Goal: Information Seeking & Learning: Find specific fact

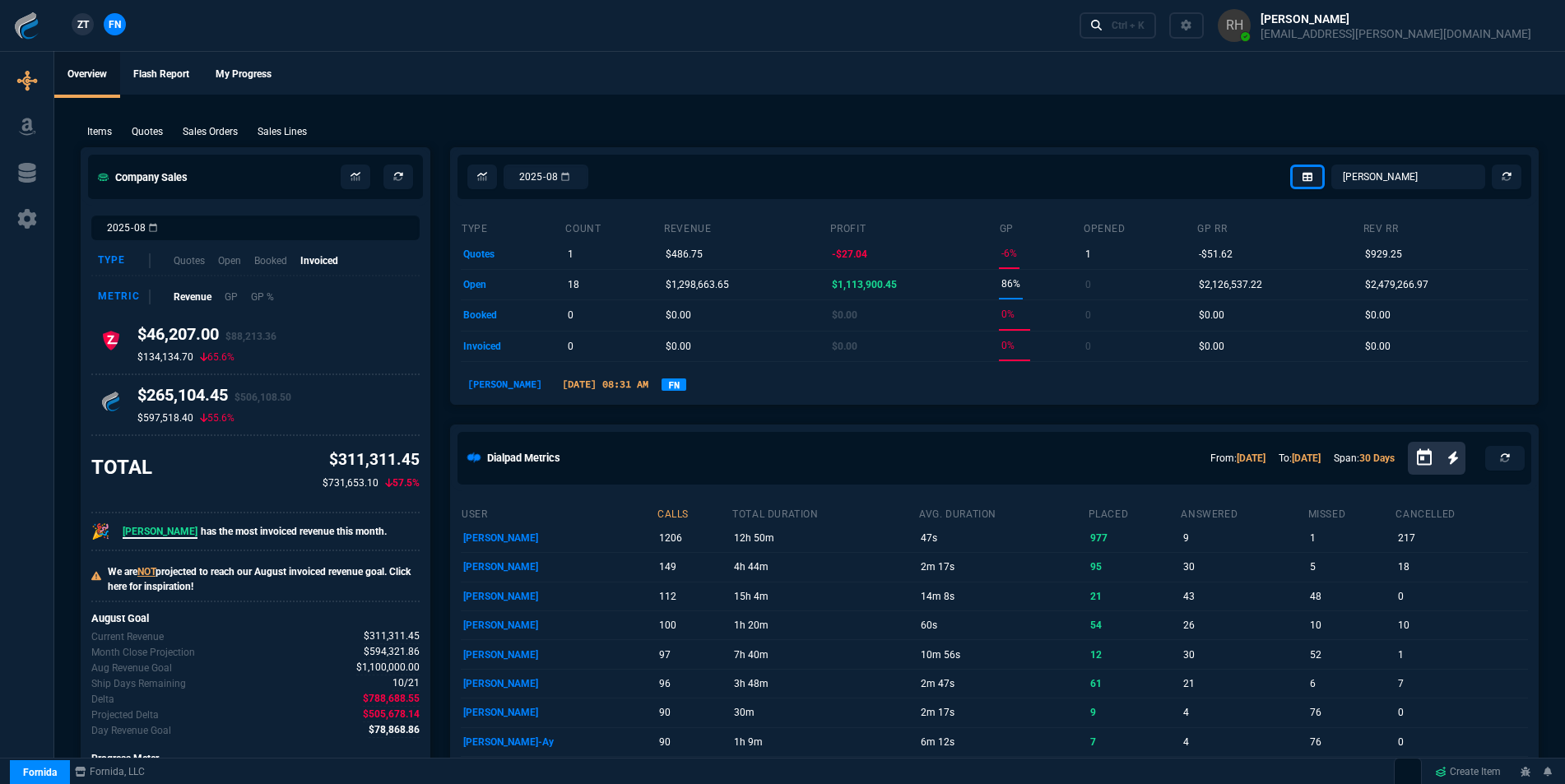
select select "16: [PERSON_NAME]"
click at [1157, 21] on link "Ctrl + K" at bounding box center [1118, 25] width 78 height 26
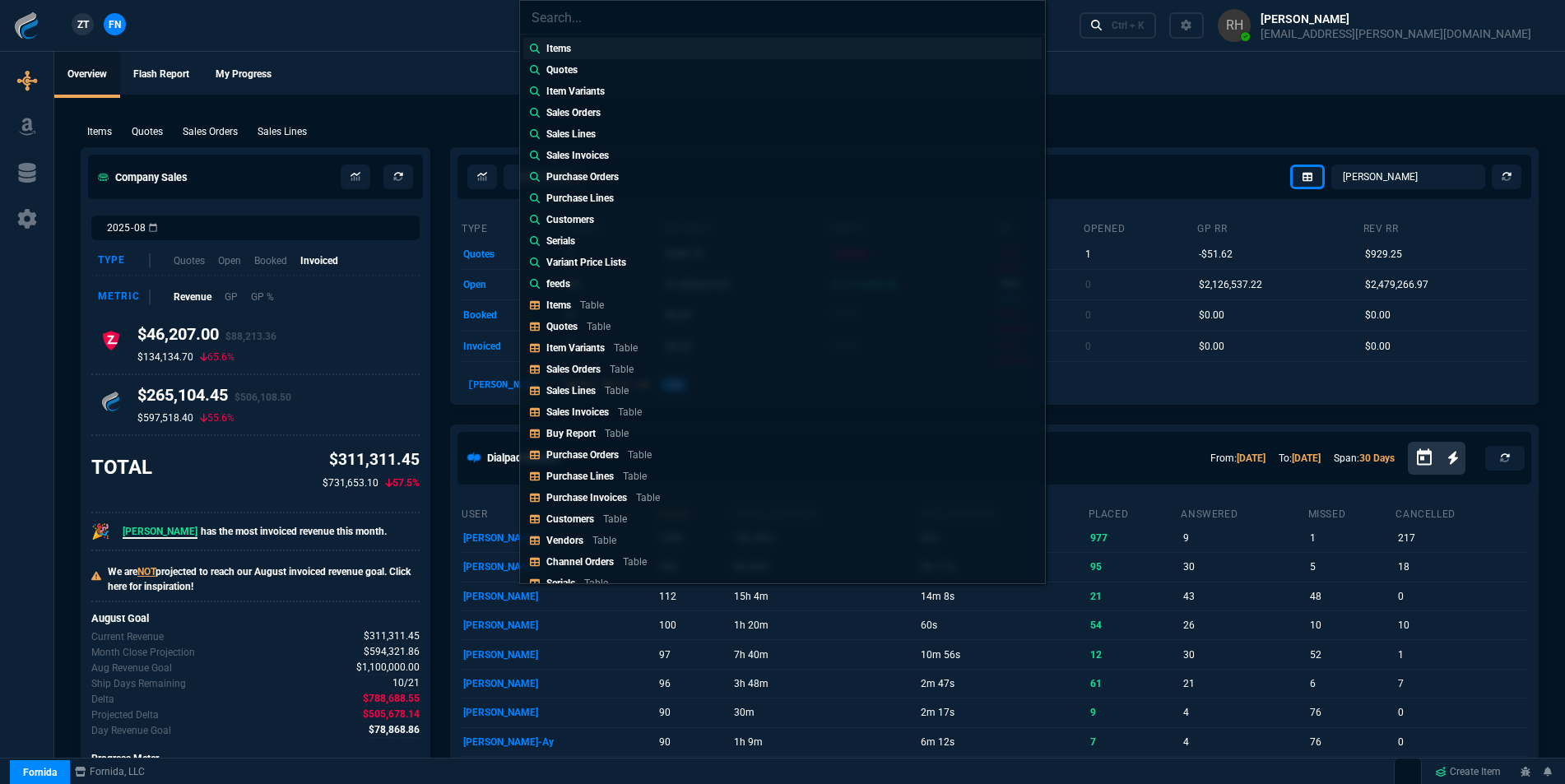
click at [559, 43] on p "Items" at bounding box center [559, 48] width 25 height 15
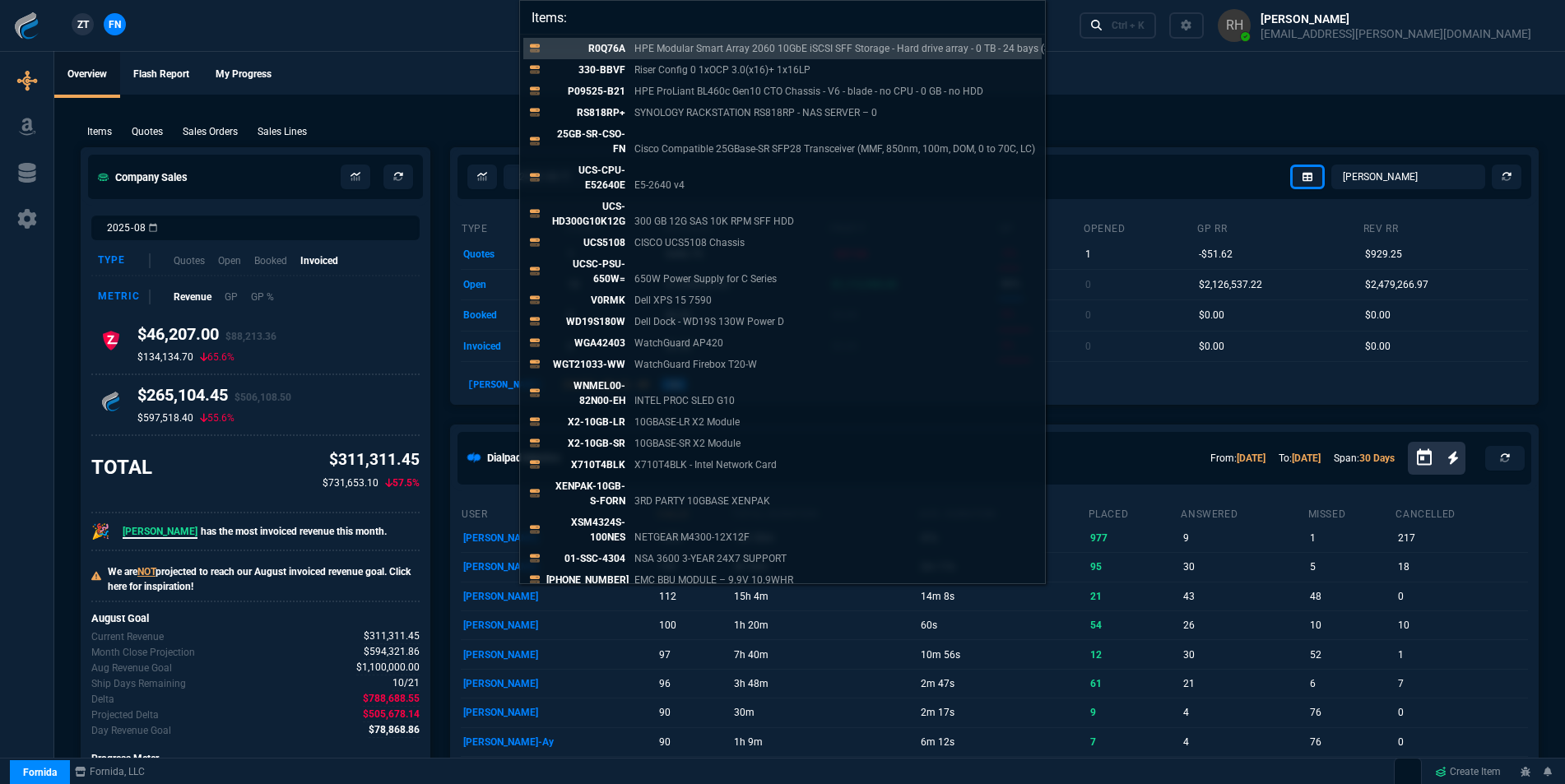
type input "Items:"
click at [148, 124] on div "Items: R0Q76A HPE Modular Smart Array 2060 10GbE iSCSI SFF Storage - Hard drive…" at bounding box center [782, 392] width 1565 height 784
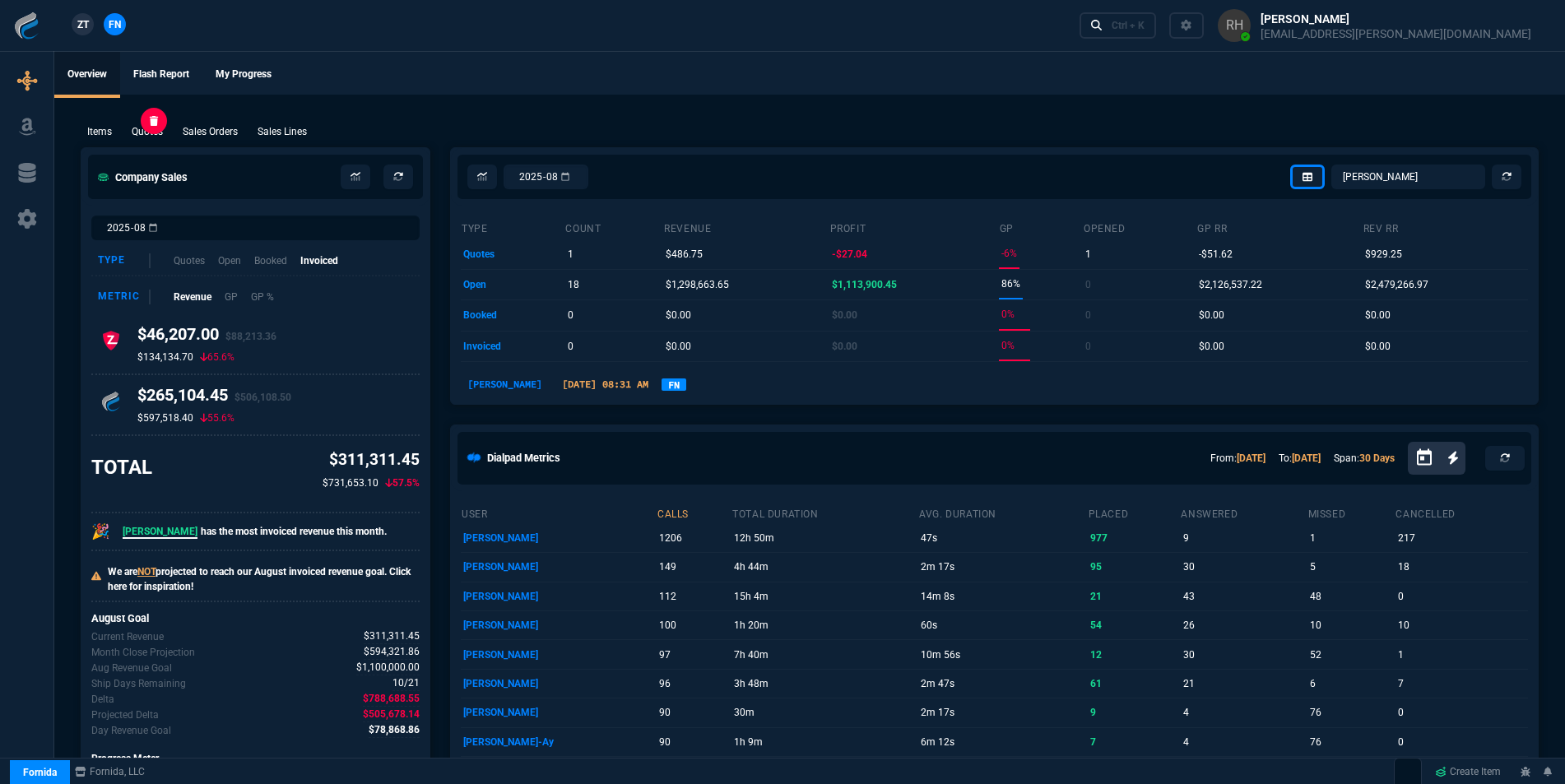
click at [148, 127] on p "Quotes" at bounding box center [147, 131] width 31 height 15
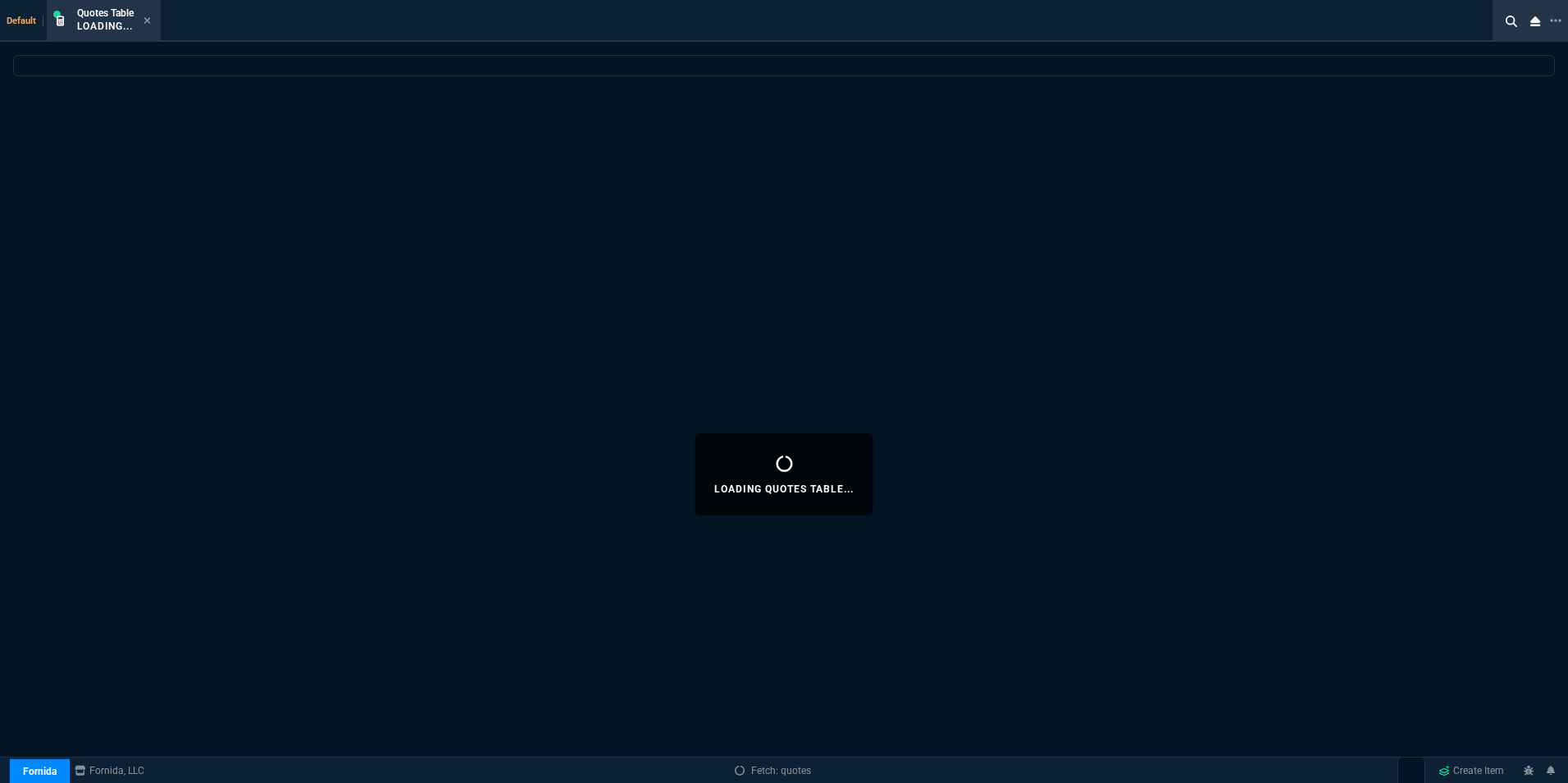
select select
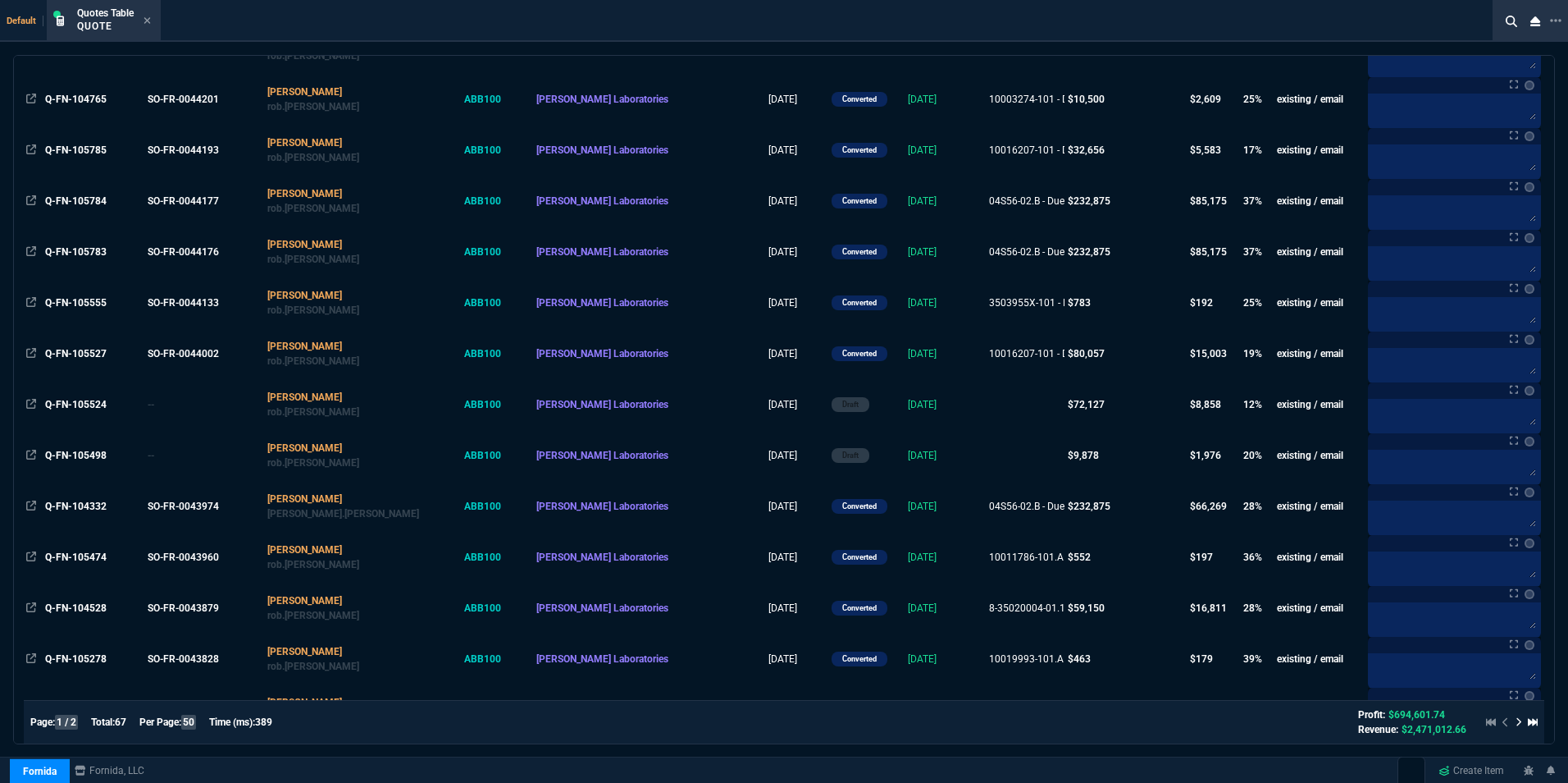
scroll to position [1805, 0]
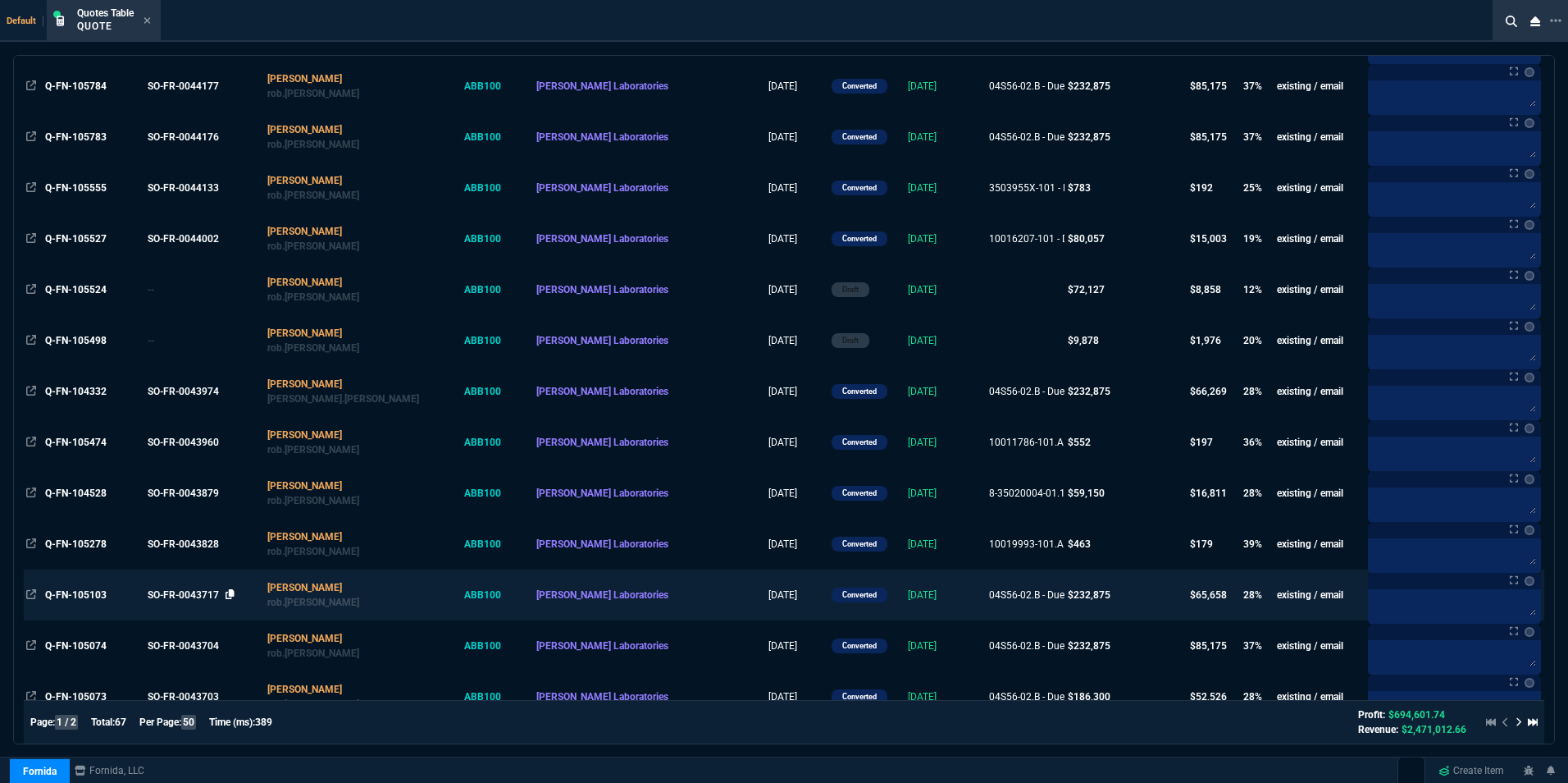
click at [235, 592] on icon at bounding box center [230, 594] width 9 height 10
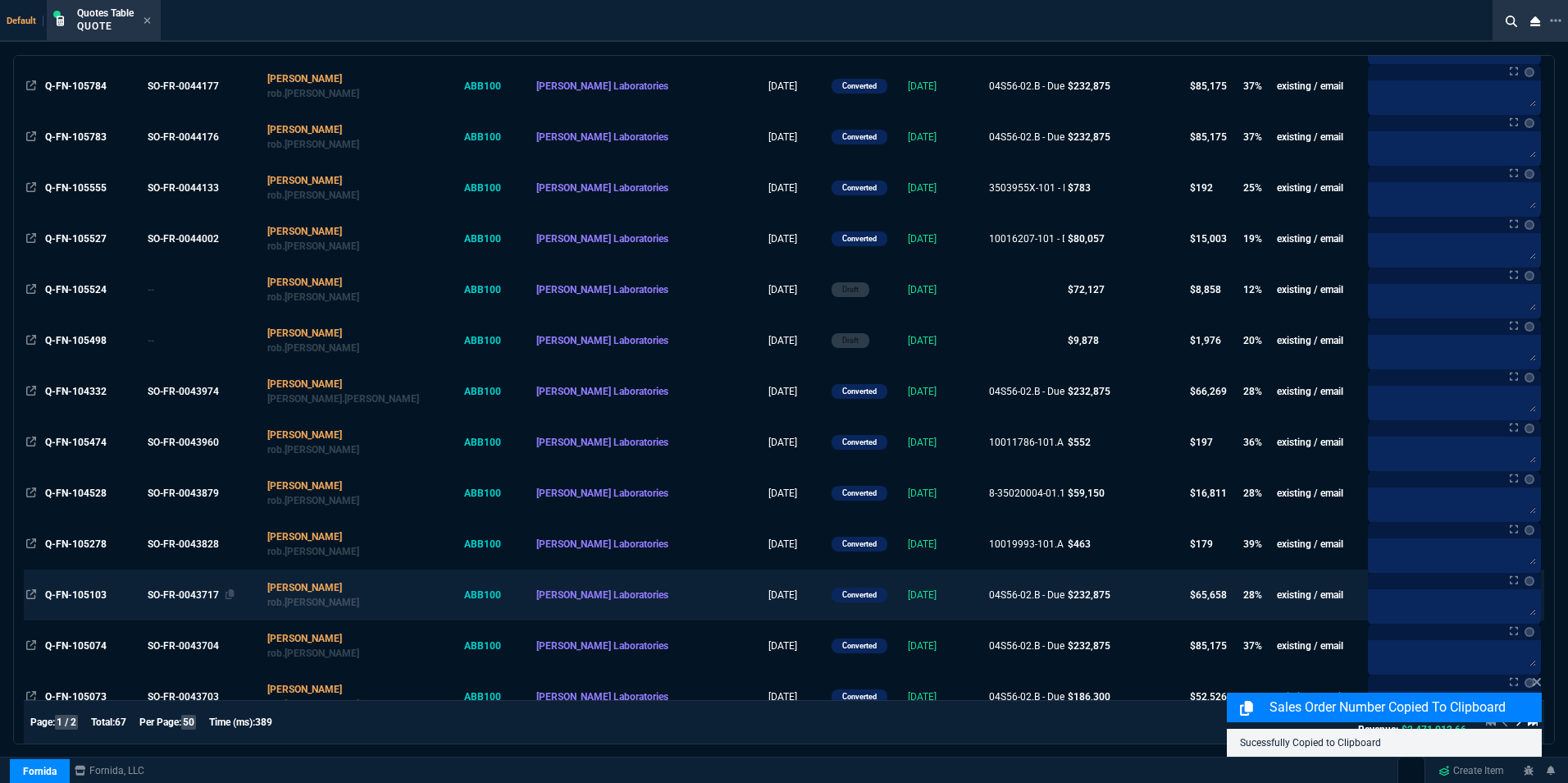
click at [203, 591] on div "SO-FR-0043717" at bounding box center [203, 595] width 111 height 15
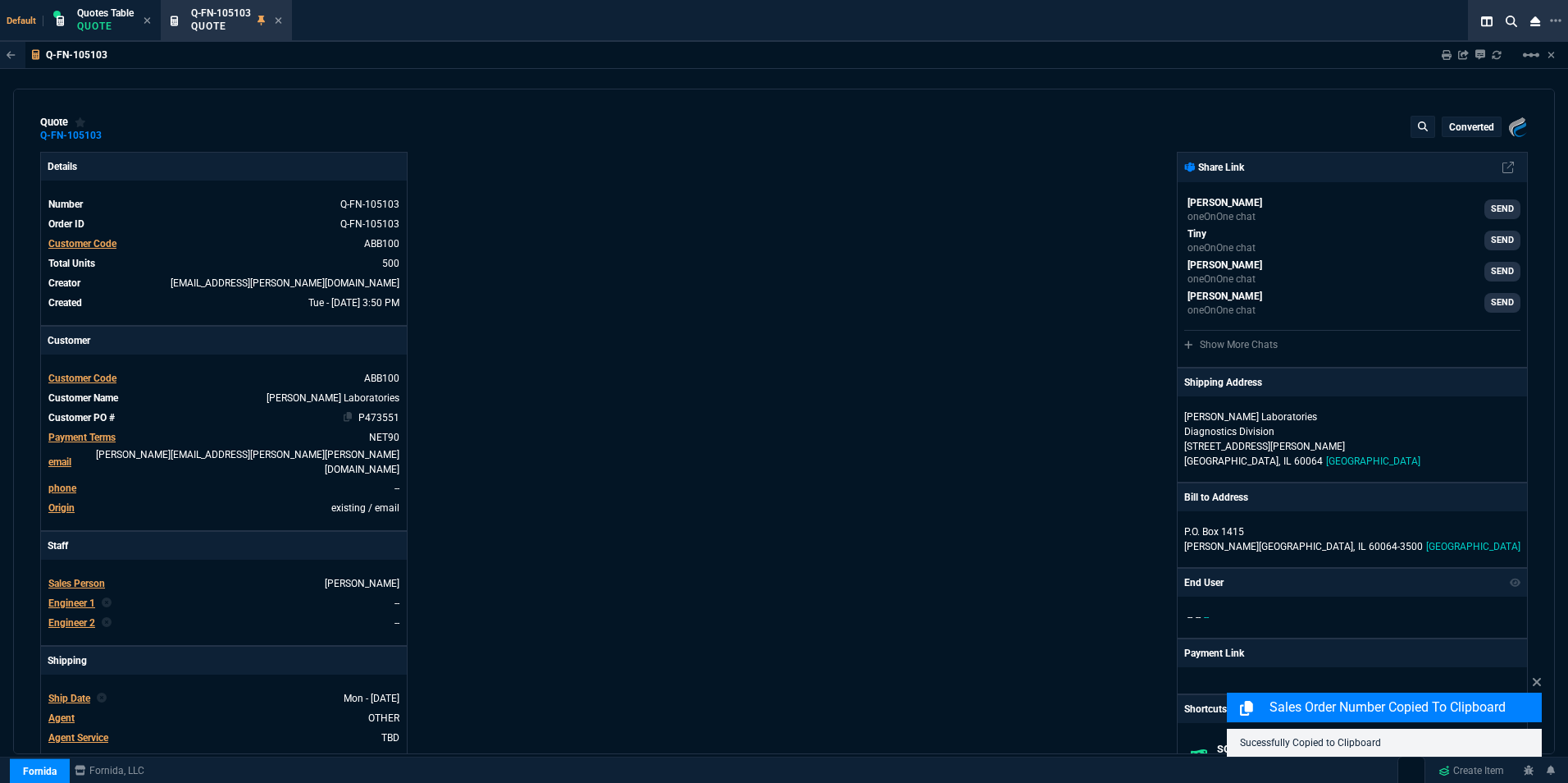
type input "32"
type input "149"
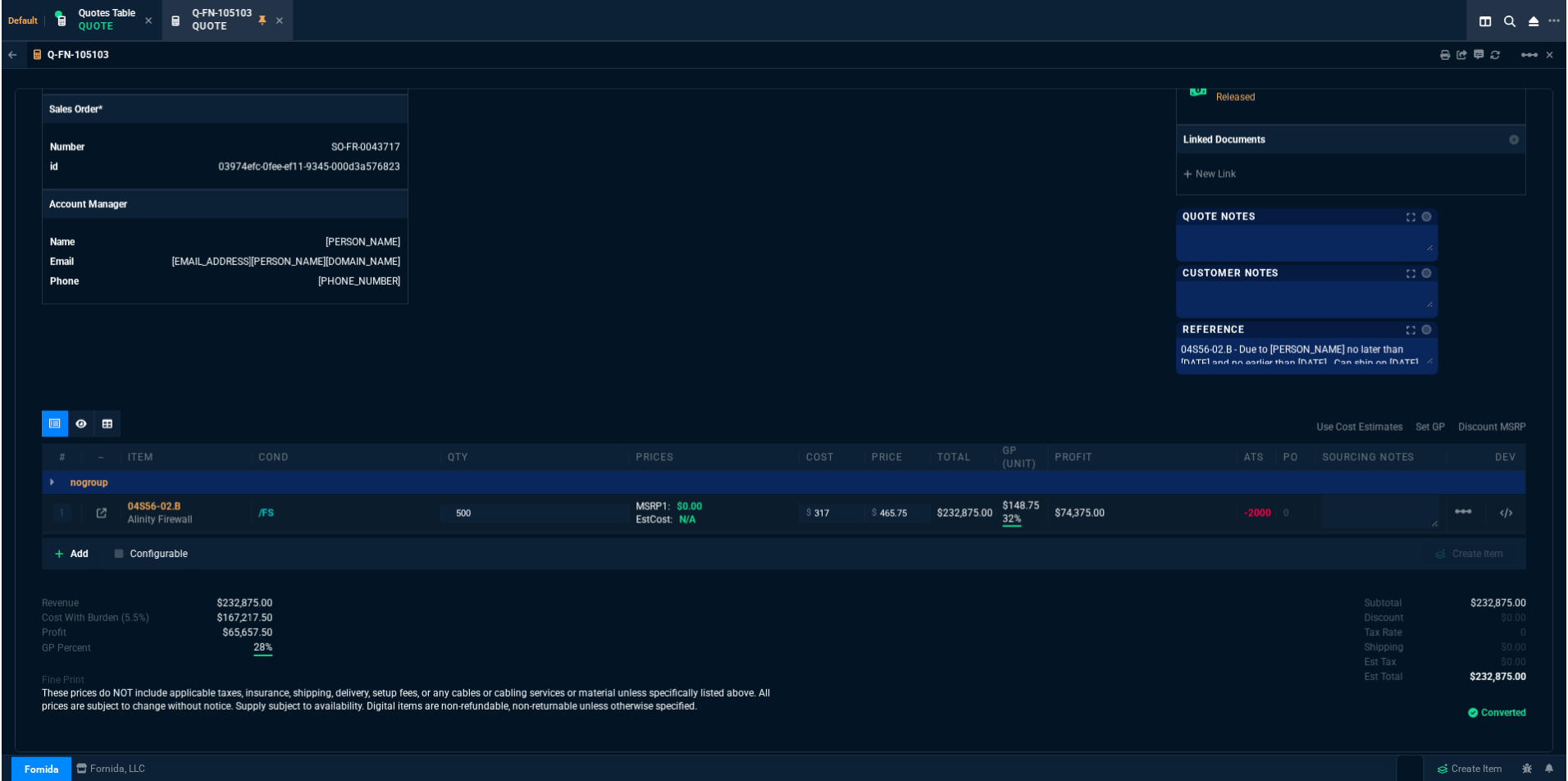
scroll to position [697, 0]
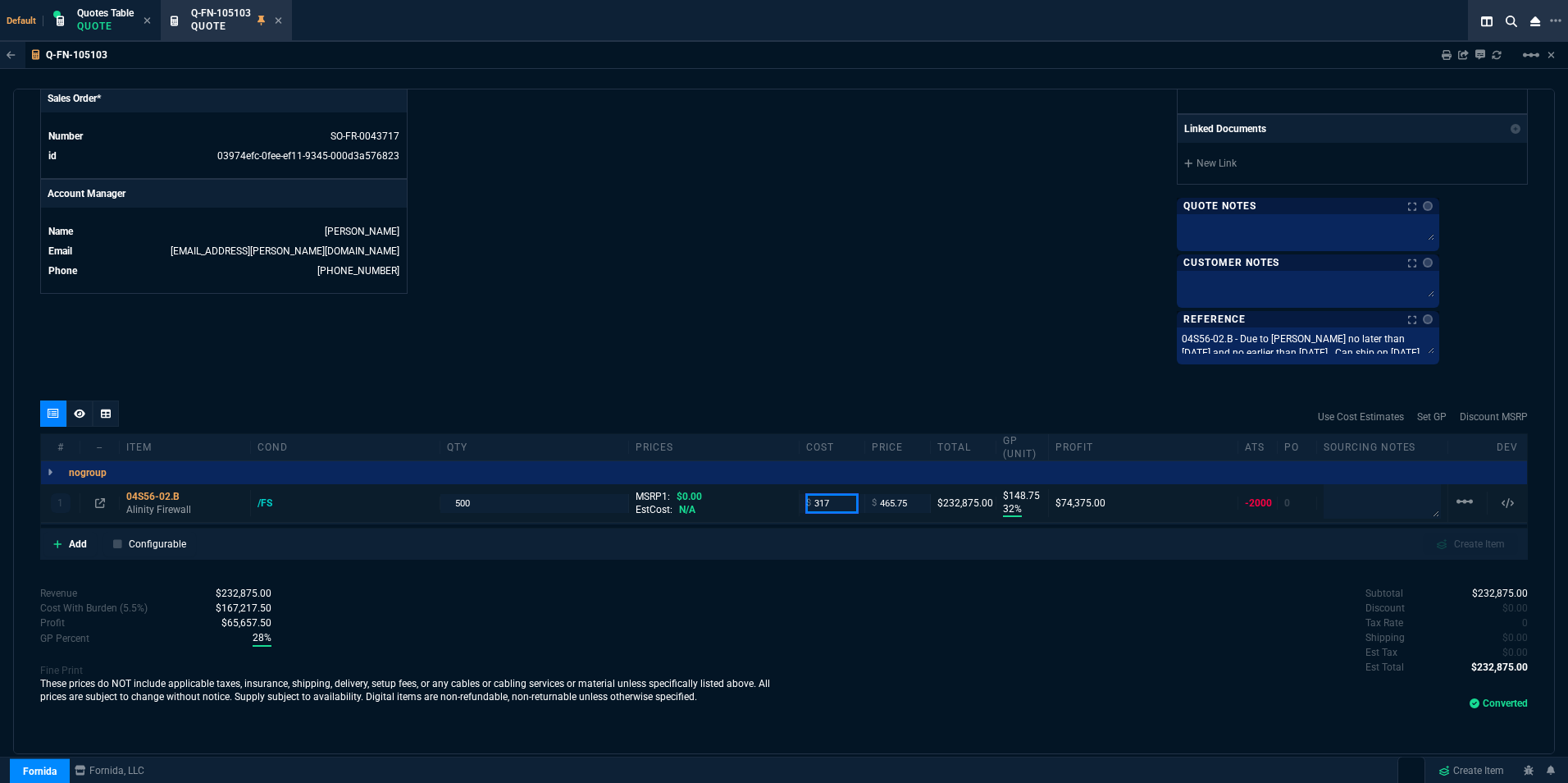
click at [830, 501] on input "317" at bounding box center [832, 503] width 52 height 19
type input "270"
type input "42"
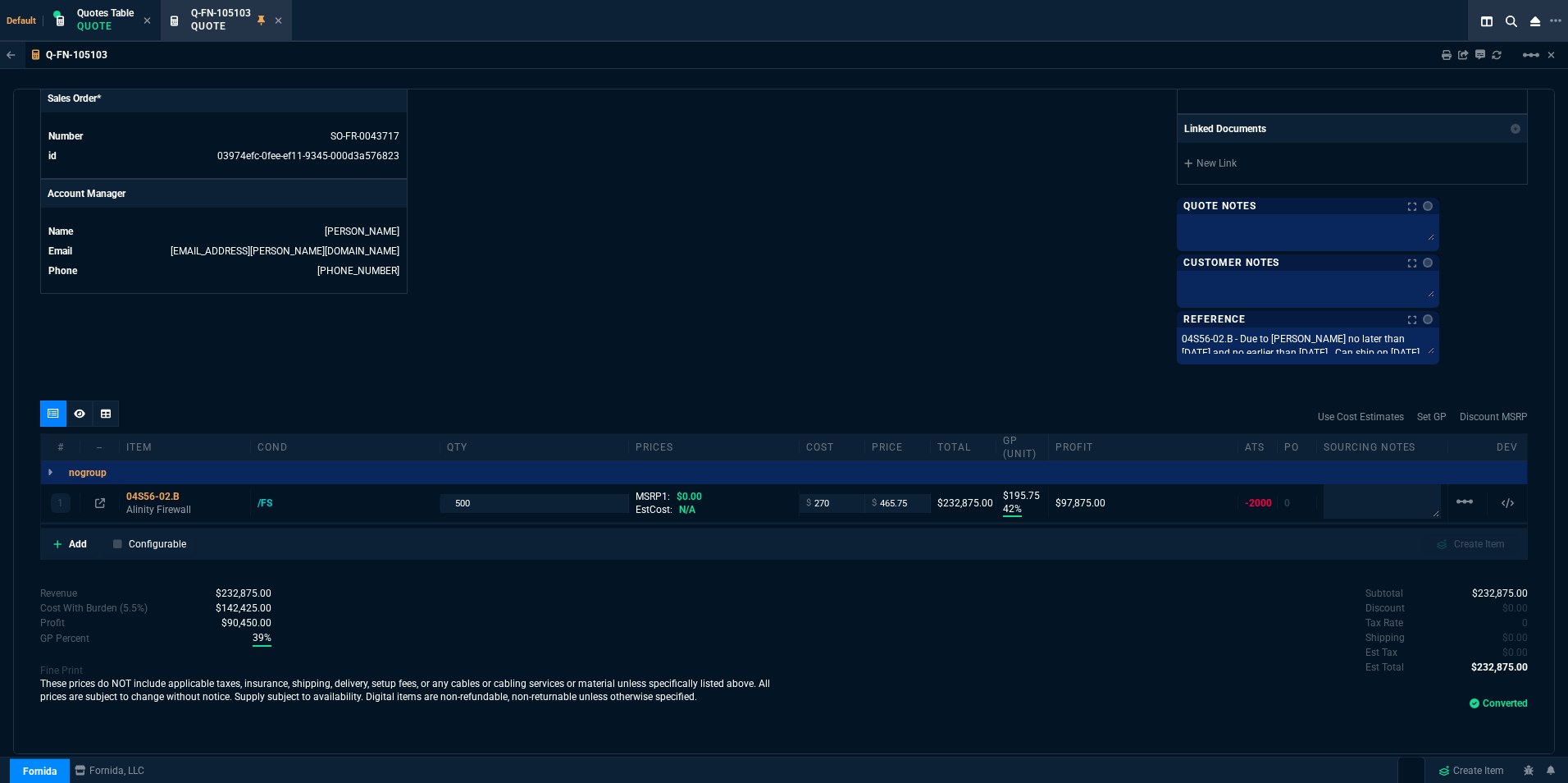
type input "196"
drag, startPoint x: 833, startPoint y: 505, endPoint x: 816, endPoint y: 506, distance: 17.0
click at [816, 506] on input "270" at bounding box center [832, 503] width 52 height 19
type input "268"
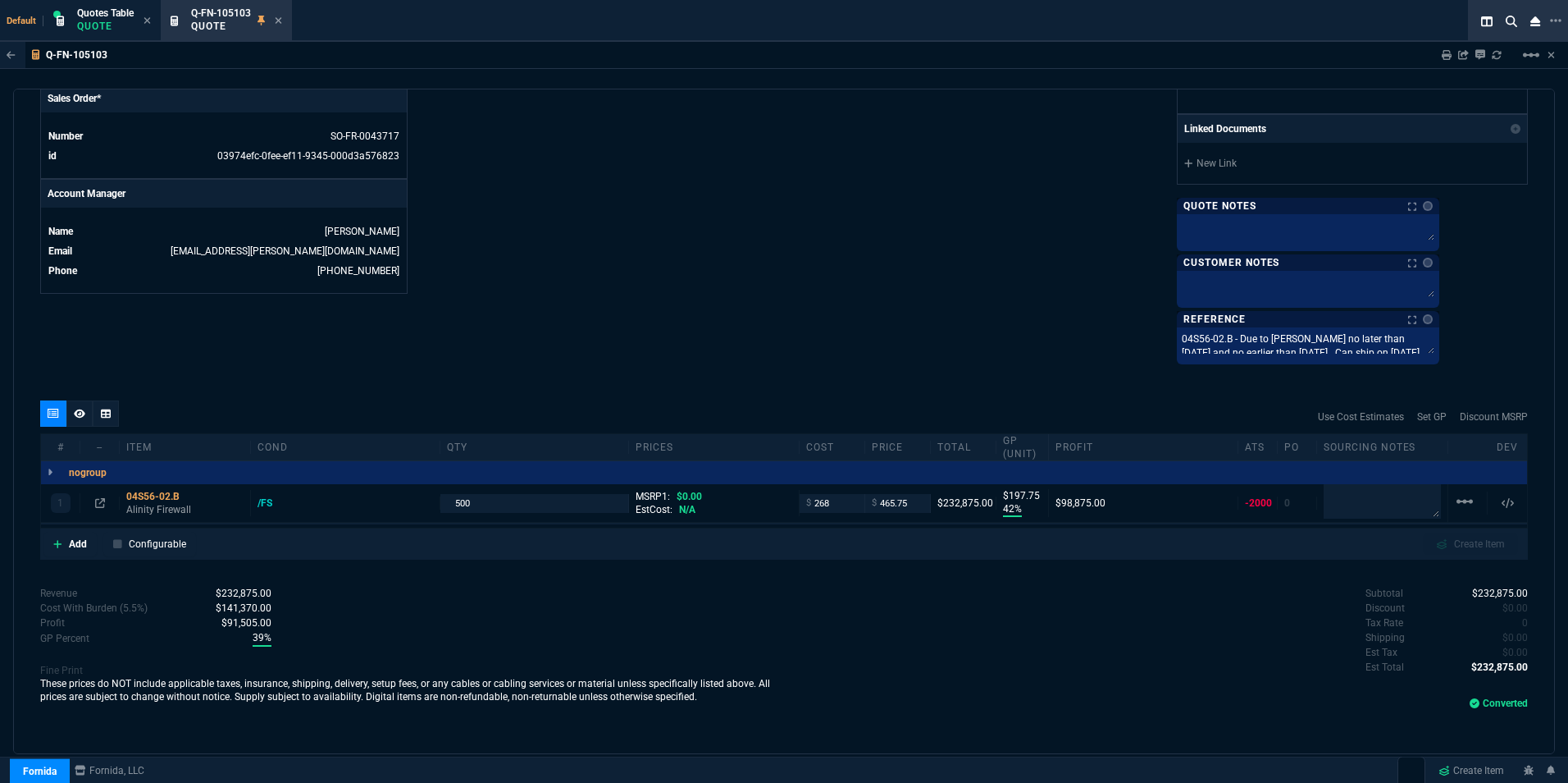
type input "268"
type input "198"
drag, startPoint x: 824, startPoint y: 505, endPoint x: 816, endPoint y: 507, distance: 8.2
click at [816, 507] on input "268" at bounding box center [832, 503] width 52 height 19
type input "72"
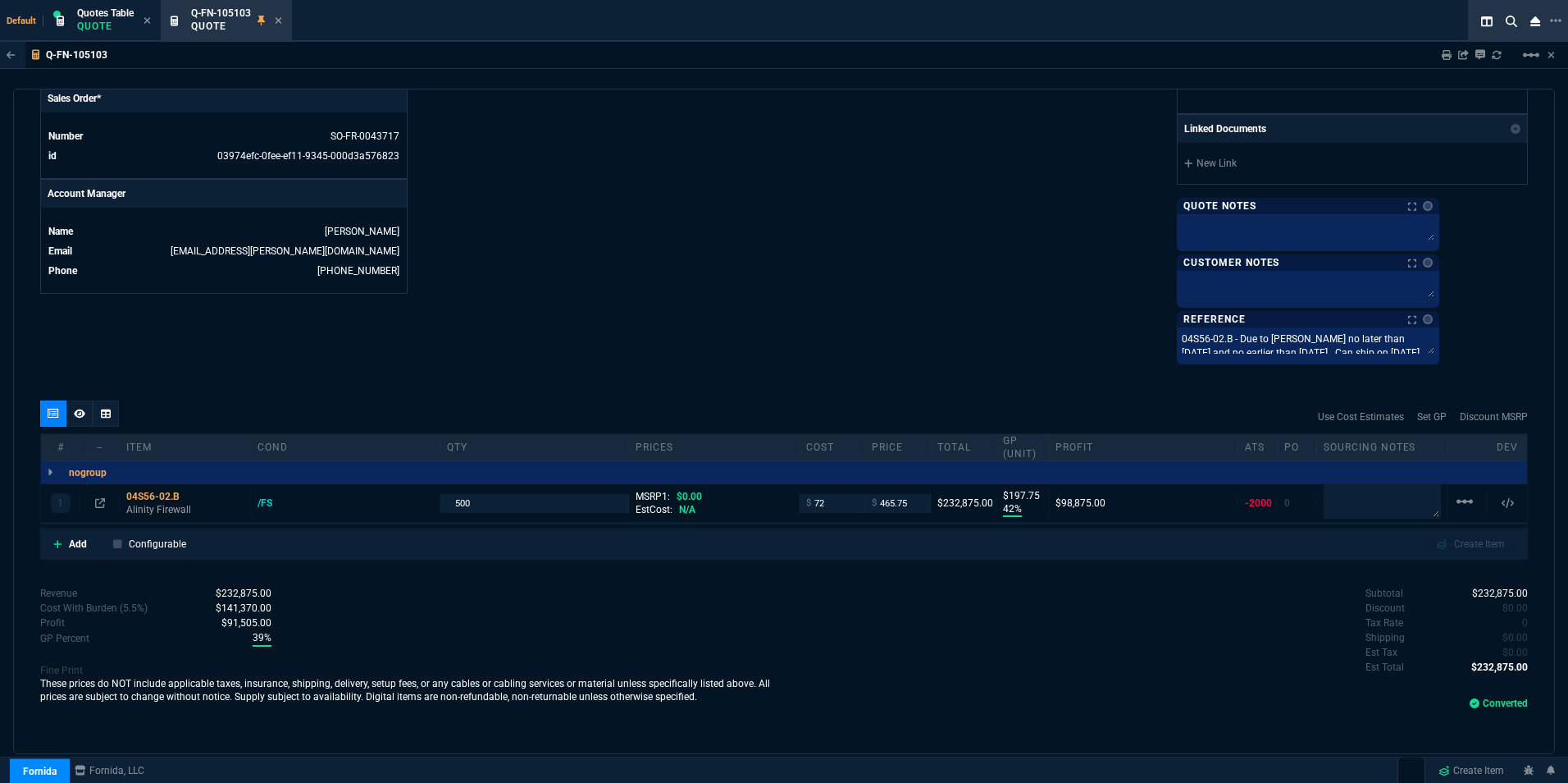
click at [1103, 446] on div "Profit" at bounding box center [1143, 447] width 189 height 13
type input "72"
type input "85"
type input "394"
drag, startPoint x: 821, startPoint y: 503, endPoint x: 791, endPoint y: 502, distance: 30.0
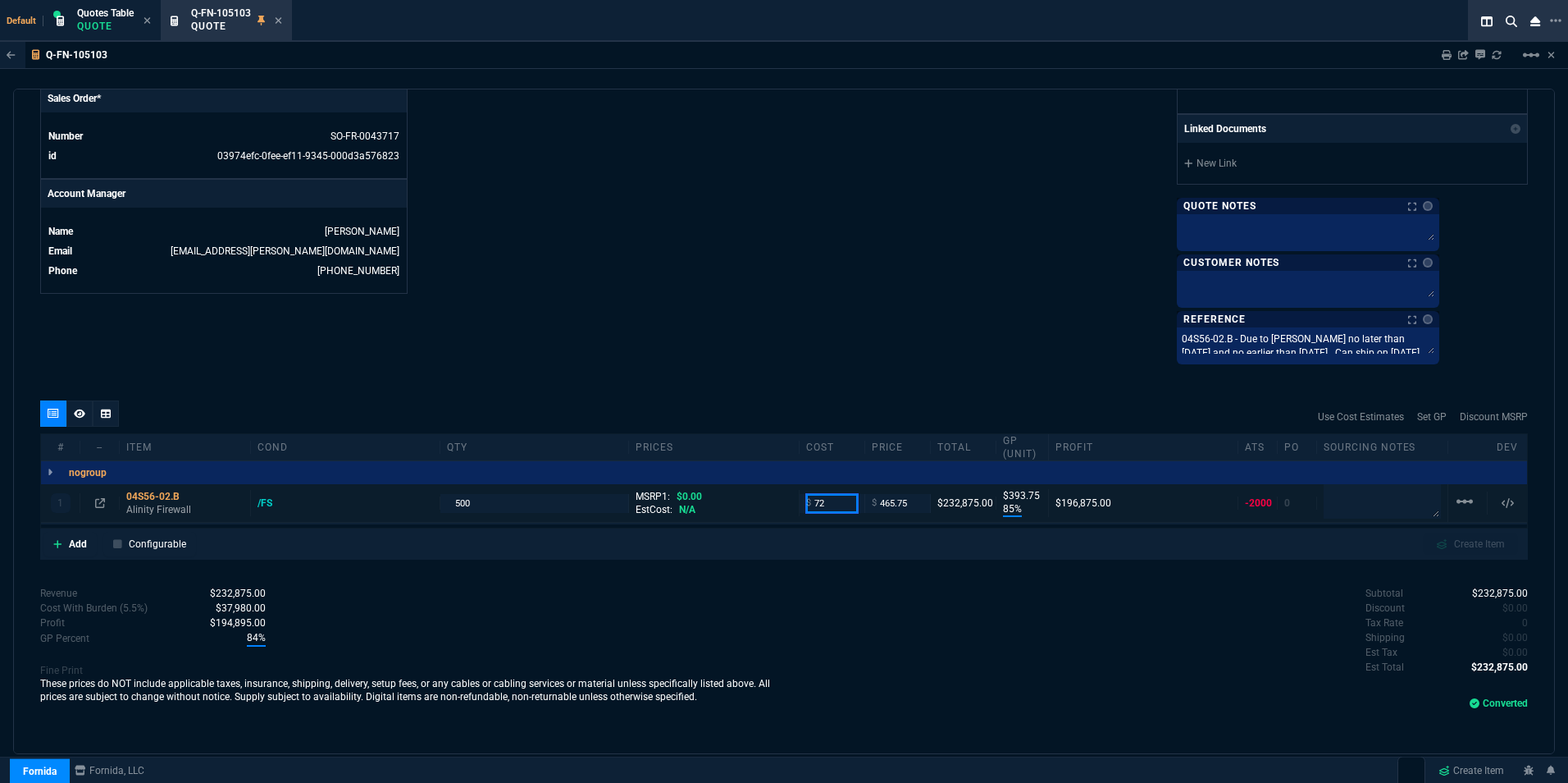
click at [791, 502] on div "1 04S56-02.B Alinity Firewall /FS 500 MSRP1: $0.00 EstCost: N/A $ 72 $ 465.75 $…" at bounding box center [784, 503] width 1485 height 38
type input "272"
type input "42"
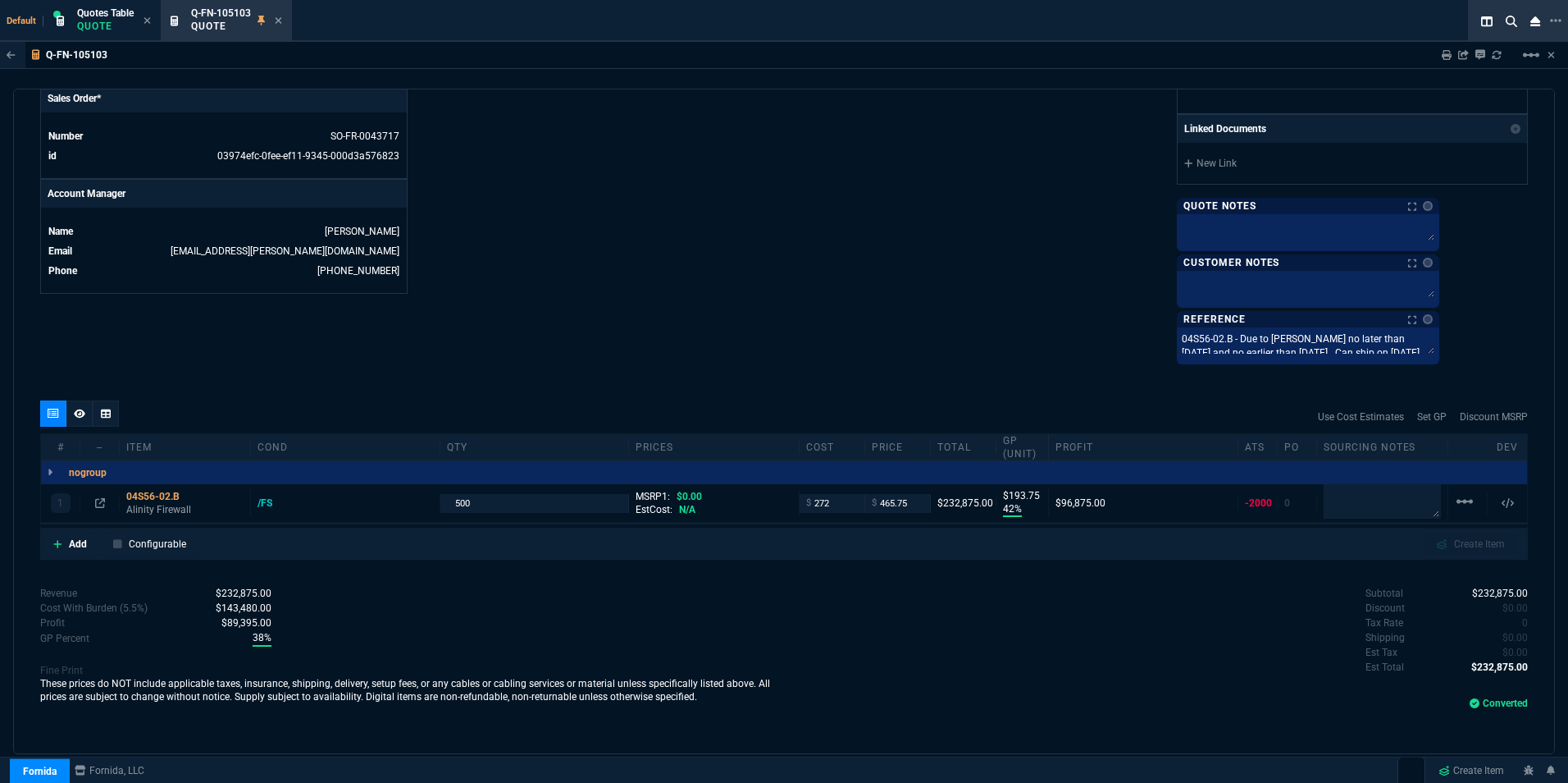
type input "194"
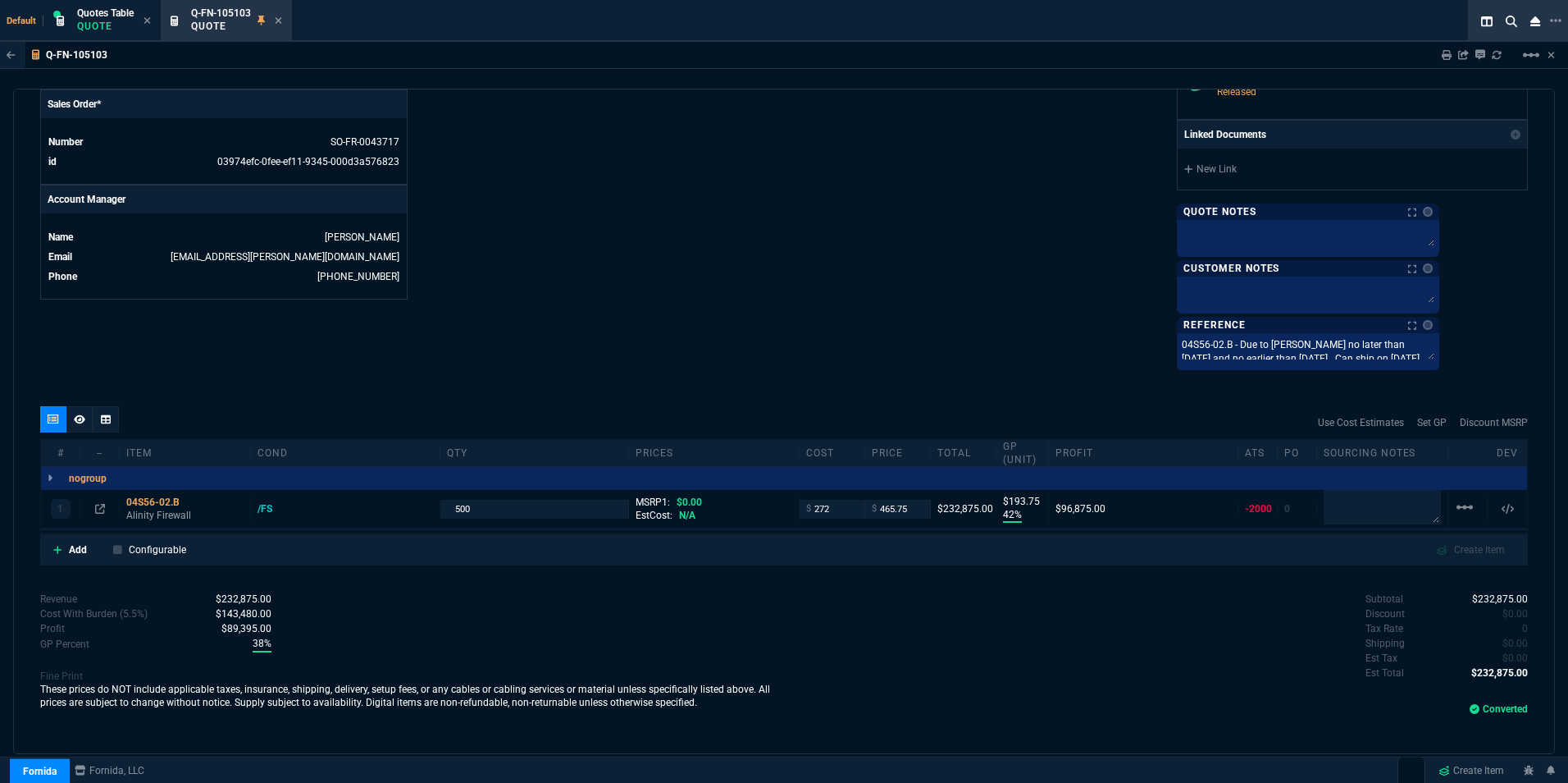
scroll to position [691, 0]
click at [283, 15] on nx-icon at bounding box center [278, 21] width 7 height 13
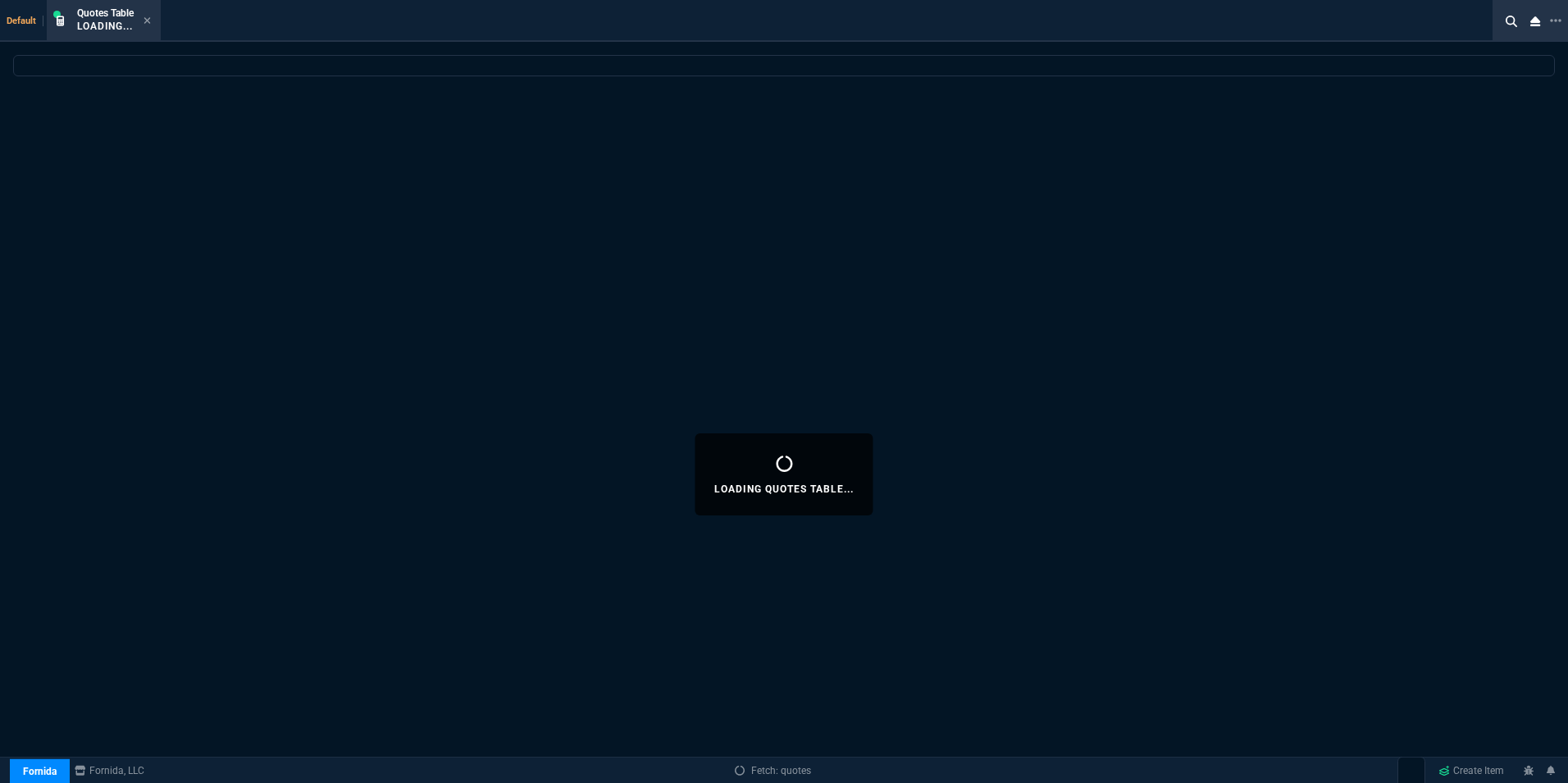
select select
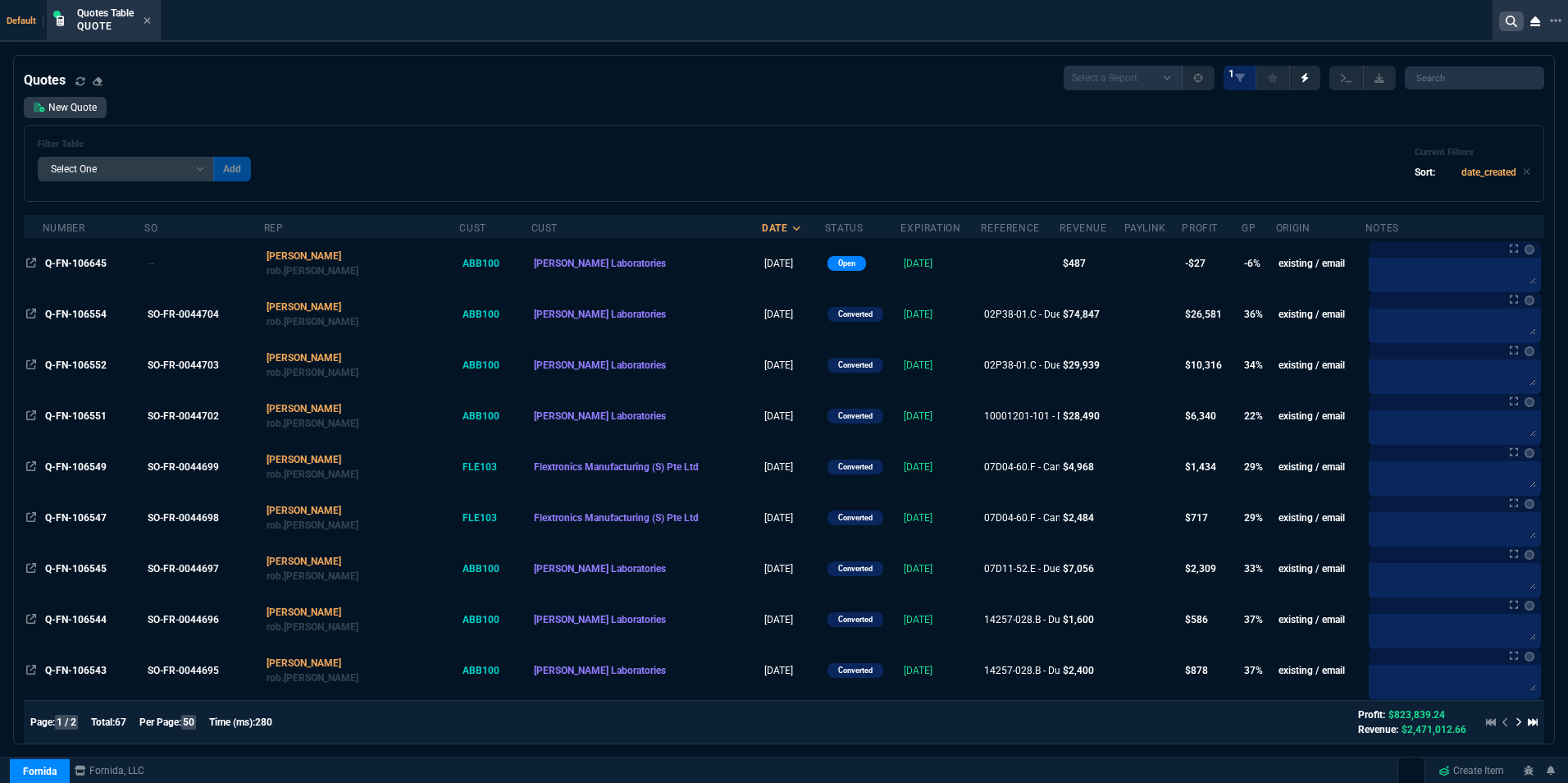
click at [1514, 19] on icon at bounding box center [1511, 21] width 12 height 12
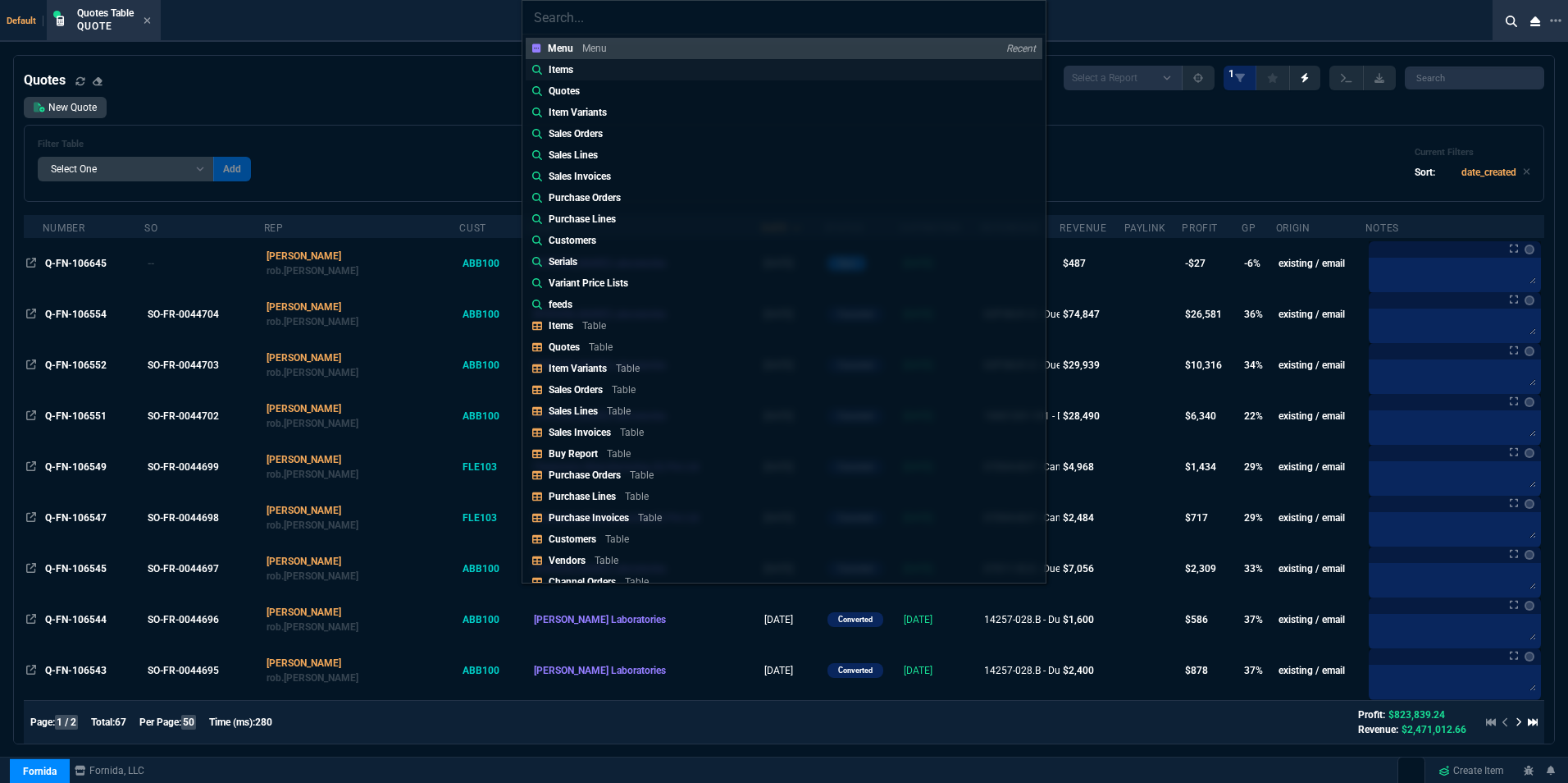
click at [560, 69] on p "Items" at bounding box center [561, 69] width 25 height 15
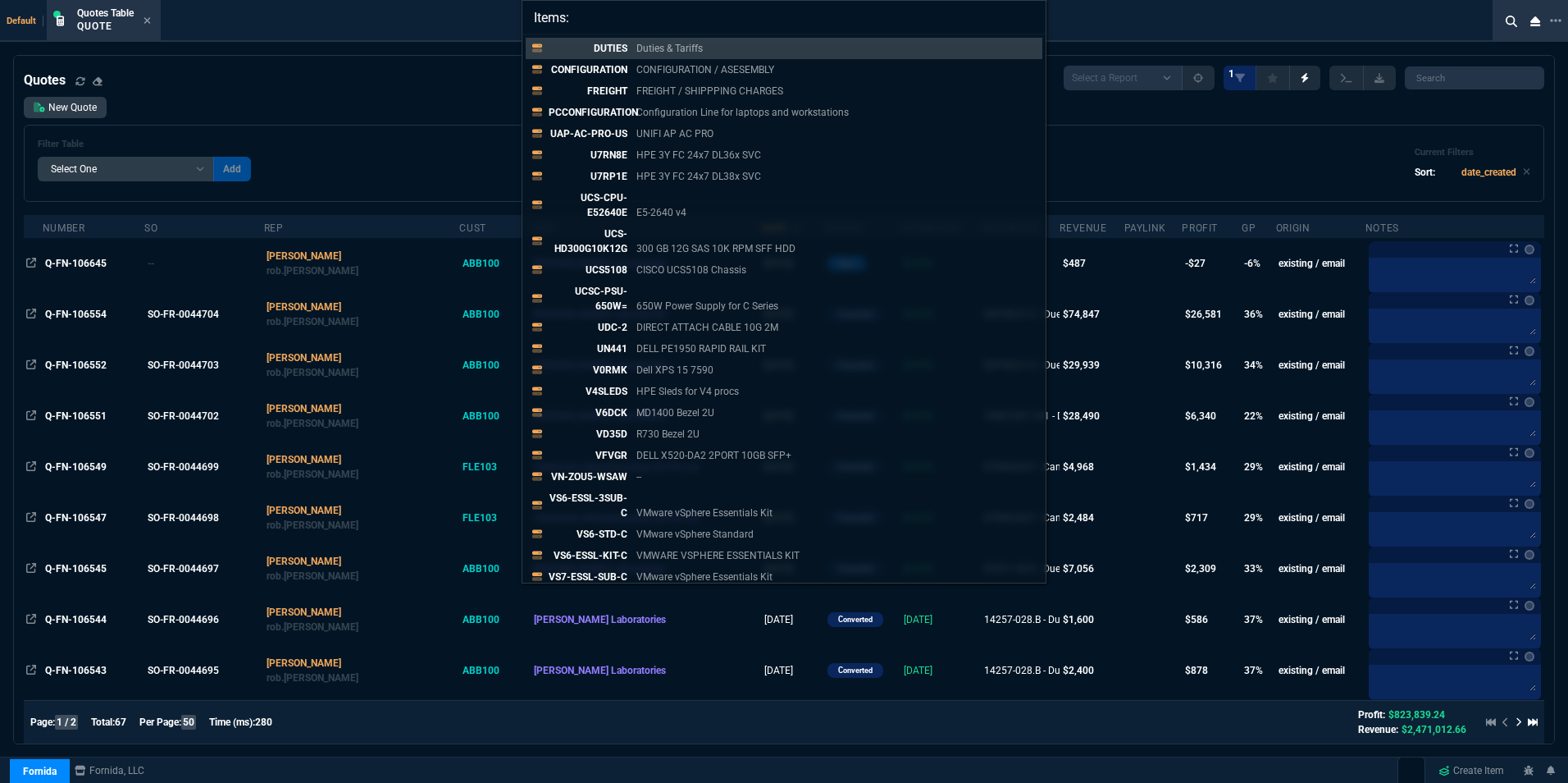
paste input "80000830-102 REV A"
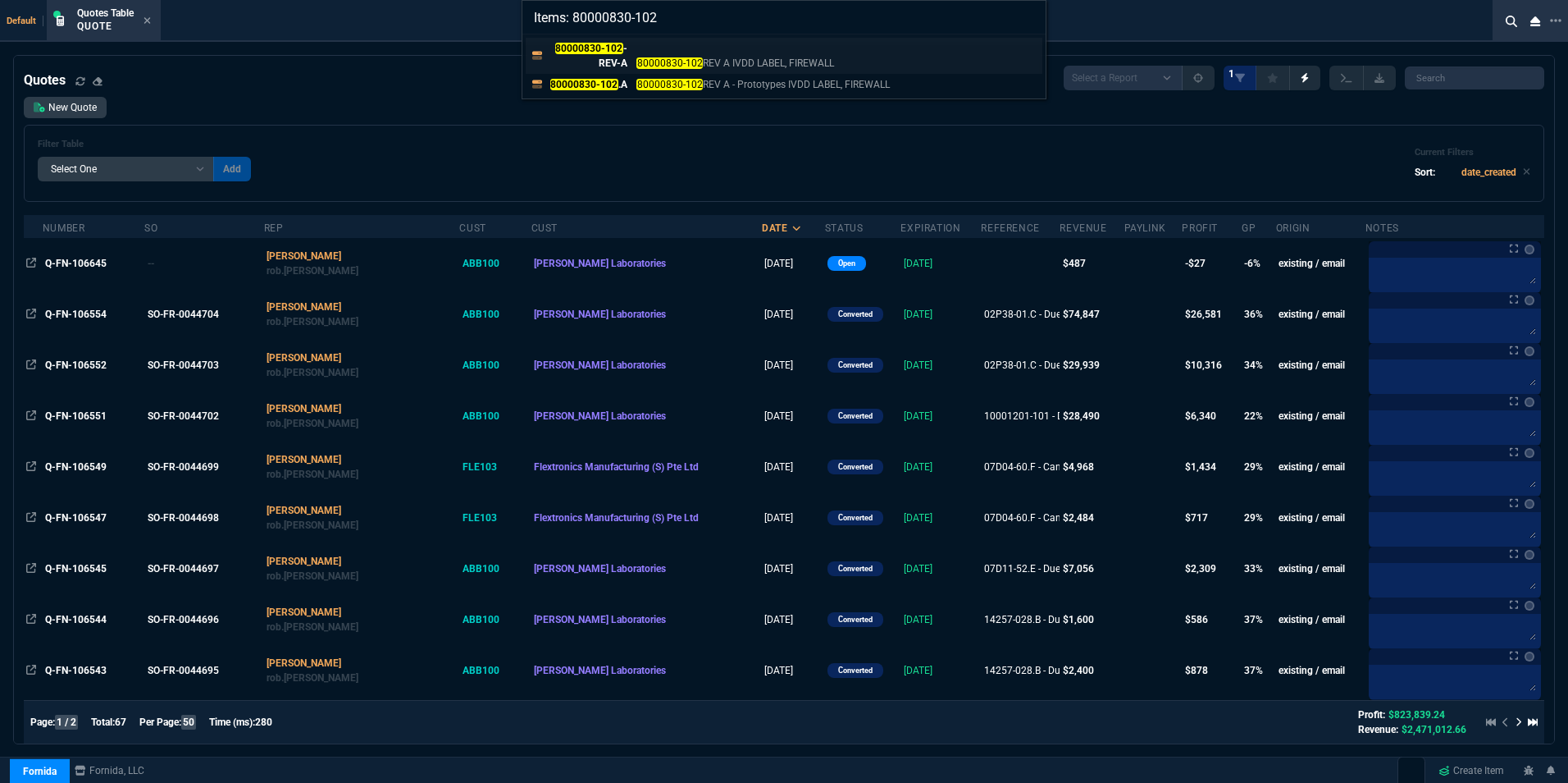
type input "Items: 80000830-102"
click at [636, 53] on div "80000830-102 -REV-A 80000830-102 REV A IVDD LABEL, FIREWALL" at bounding box center [694, 55] width 292 height 29
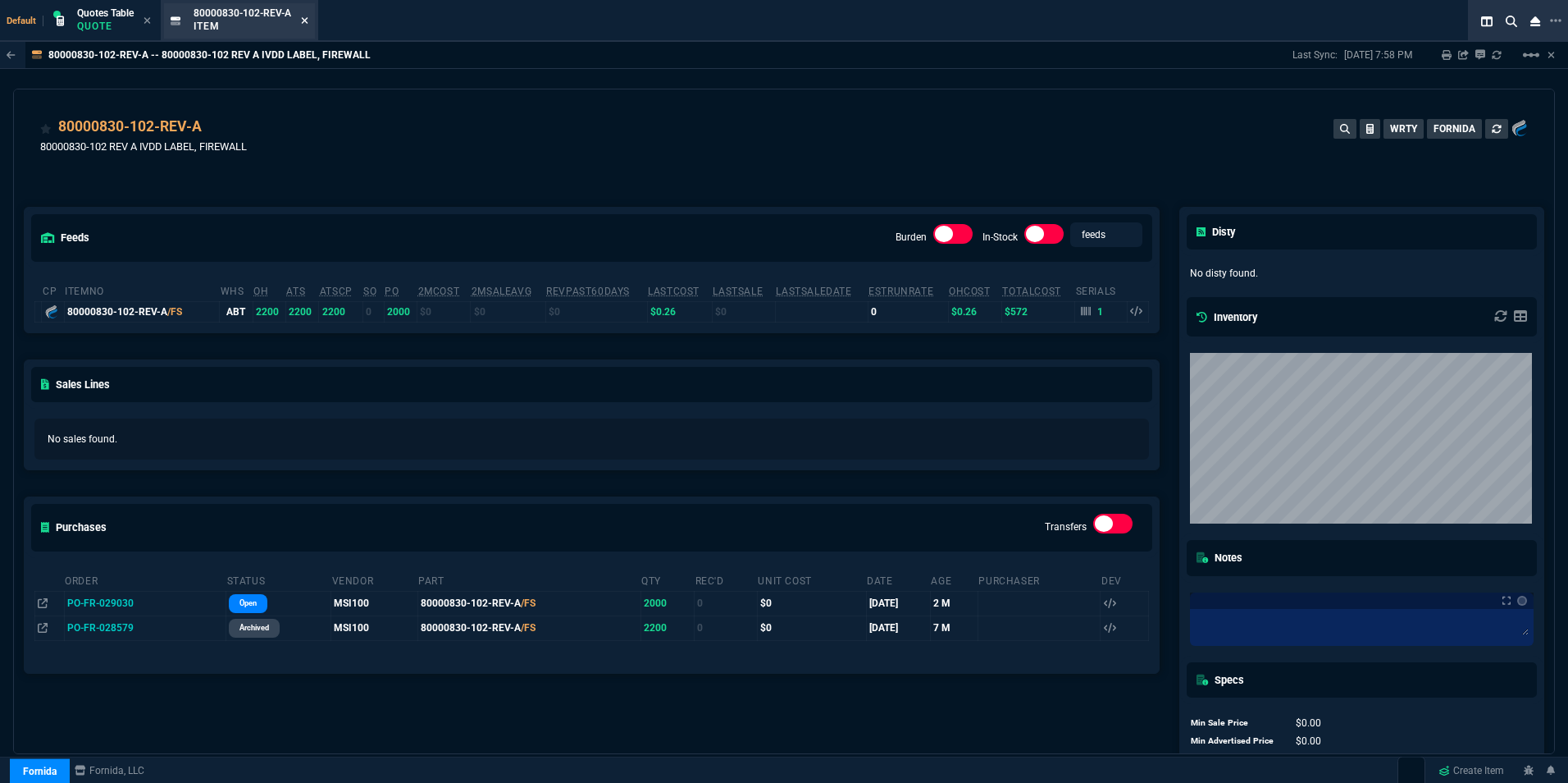
click at [306, 23] on icon at bounding box center [305, 20] width 7 height 10
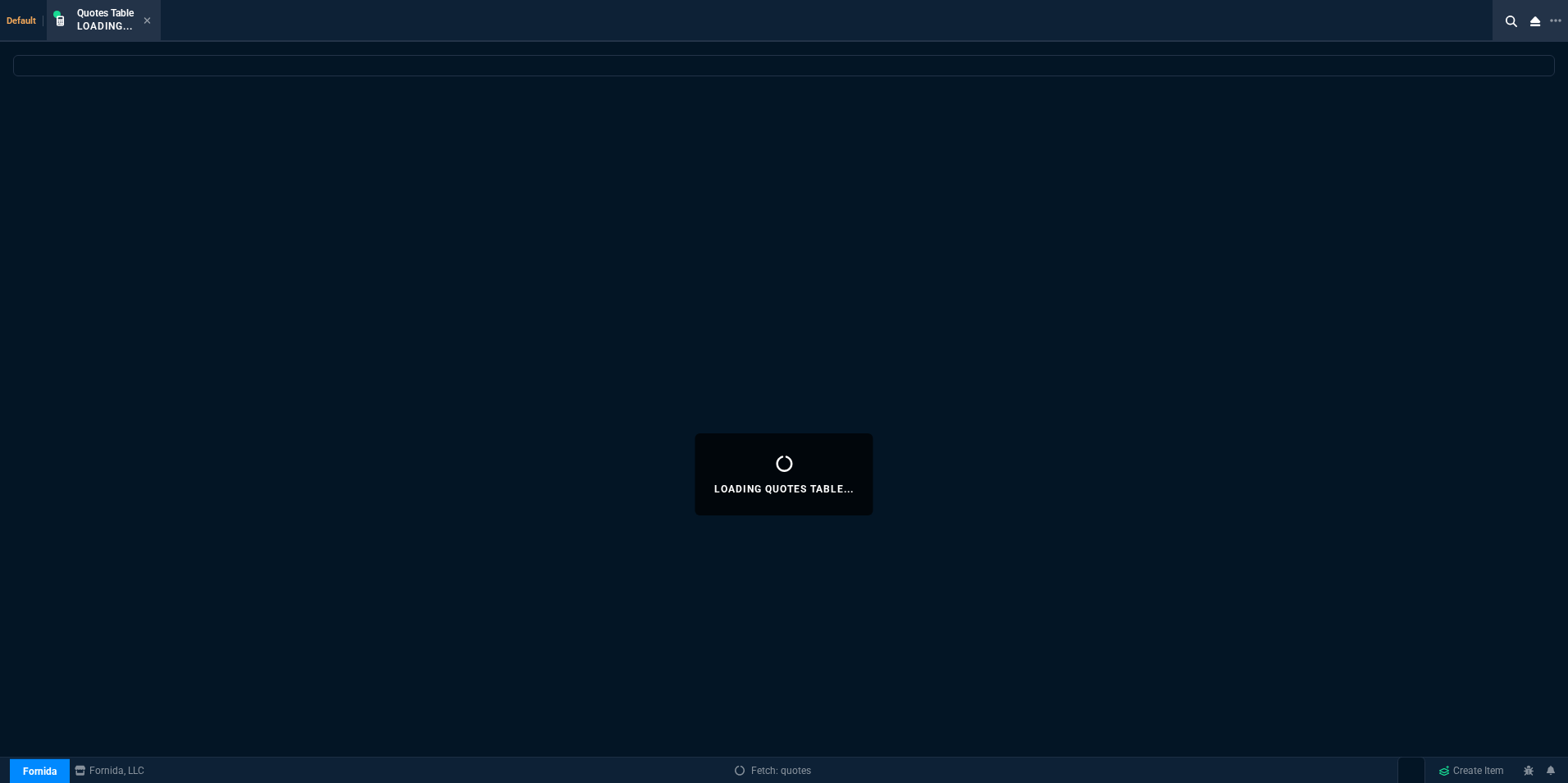
select select
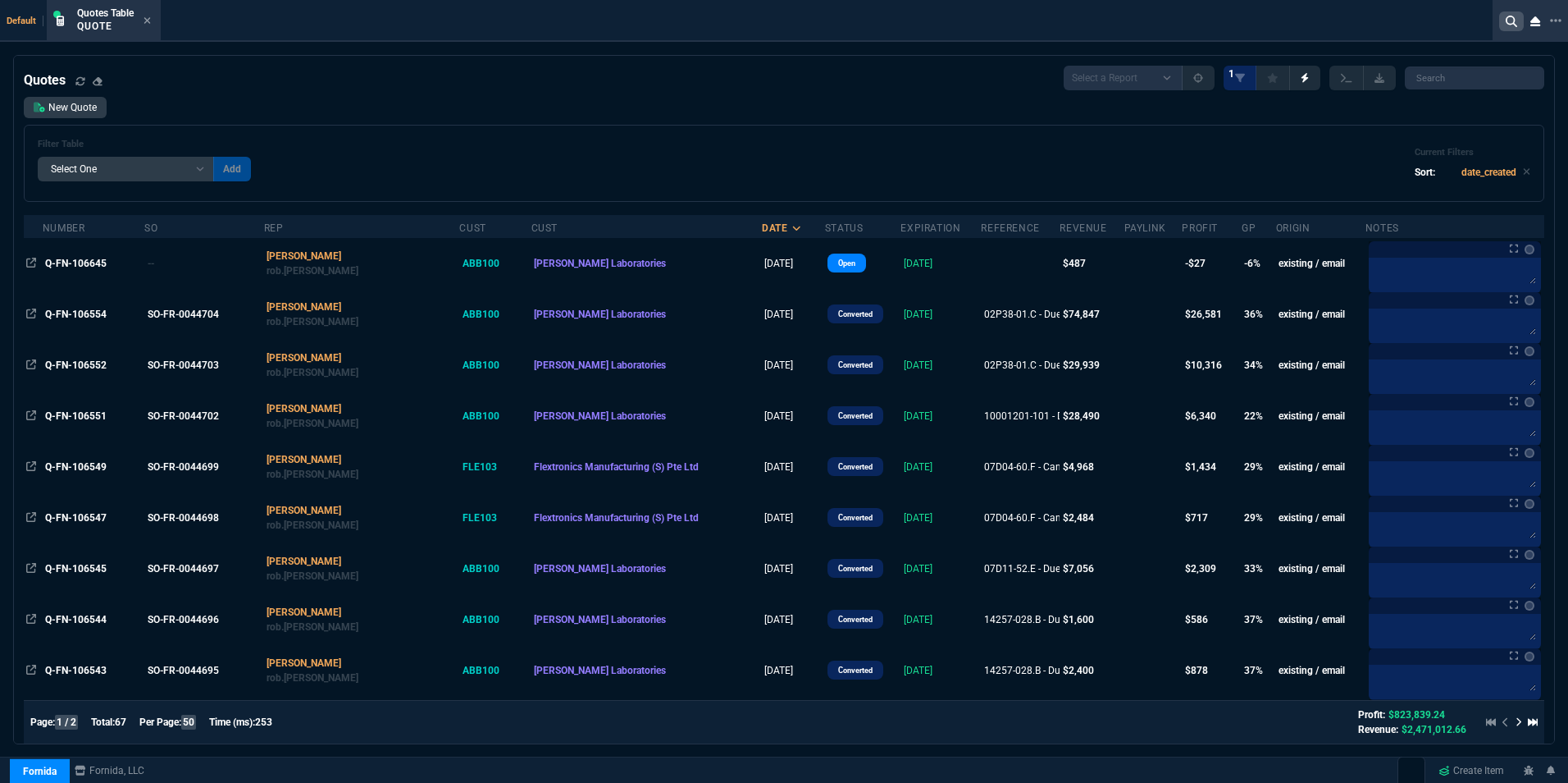
click at [1517, 19] on nx-icon at bounding box center [1511, 21] width 25 height 20
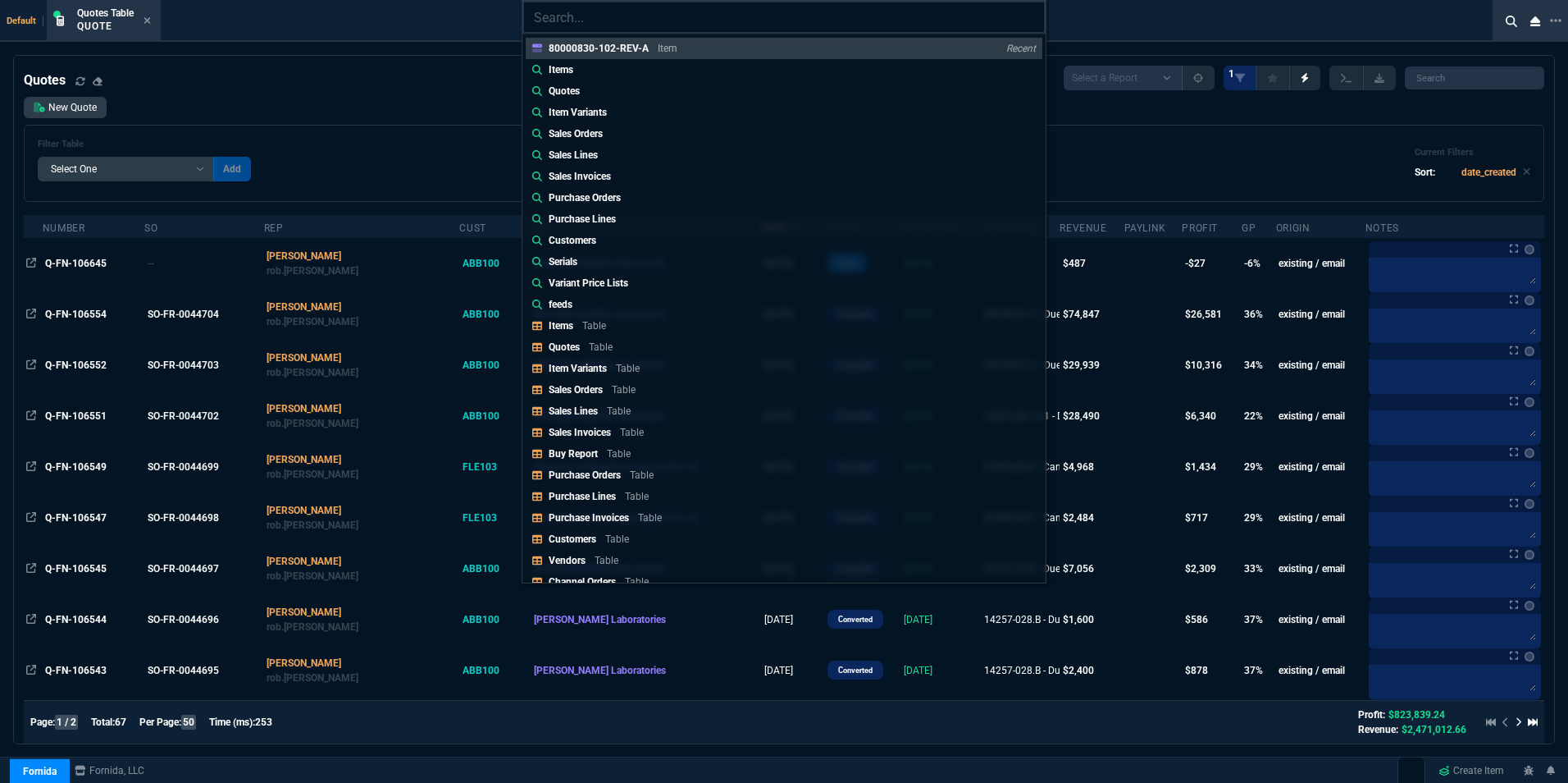
click at [602, 18] on input "search" at bounding box center [784, 17] width 523 height 33
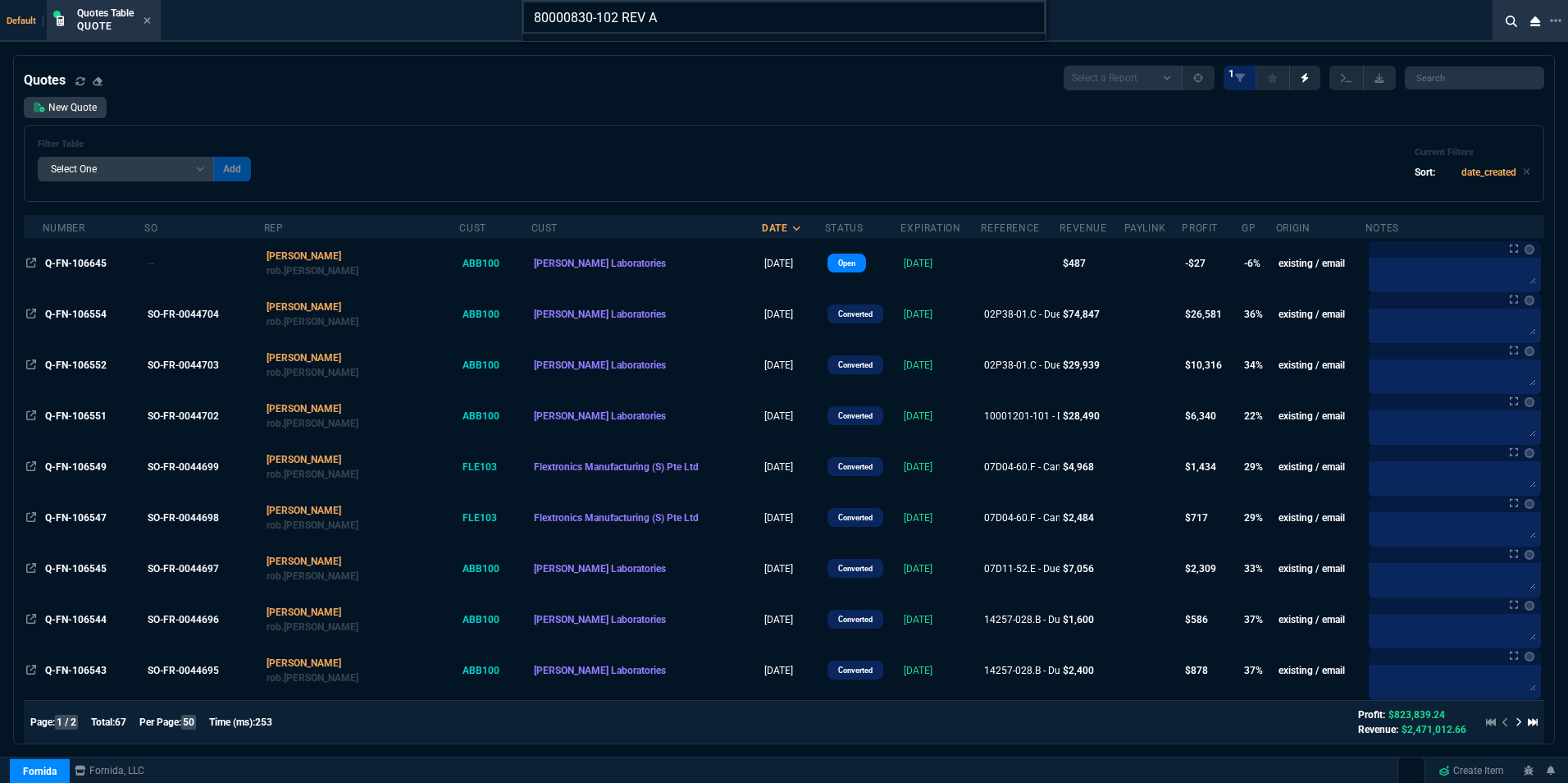
click at [609, 20] on input "80000830-102 REV A" at bounding box center [784, 17] width 523 height 33
drag, startPoint x: 617, startPoint y: 16, endPoint x: 685, endPoint y: 12, distance: 68.1
click at [685, 12] on input "80000830-102 REV A" at bounding box center [784, 17] width 523 height 33
type input "80000830-102"
click at [1028, 15] on input "80000830-102" at bounding box center [784, 17] width 523 height 33
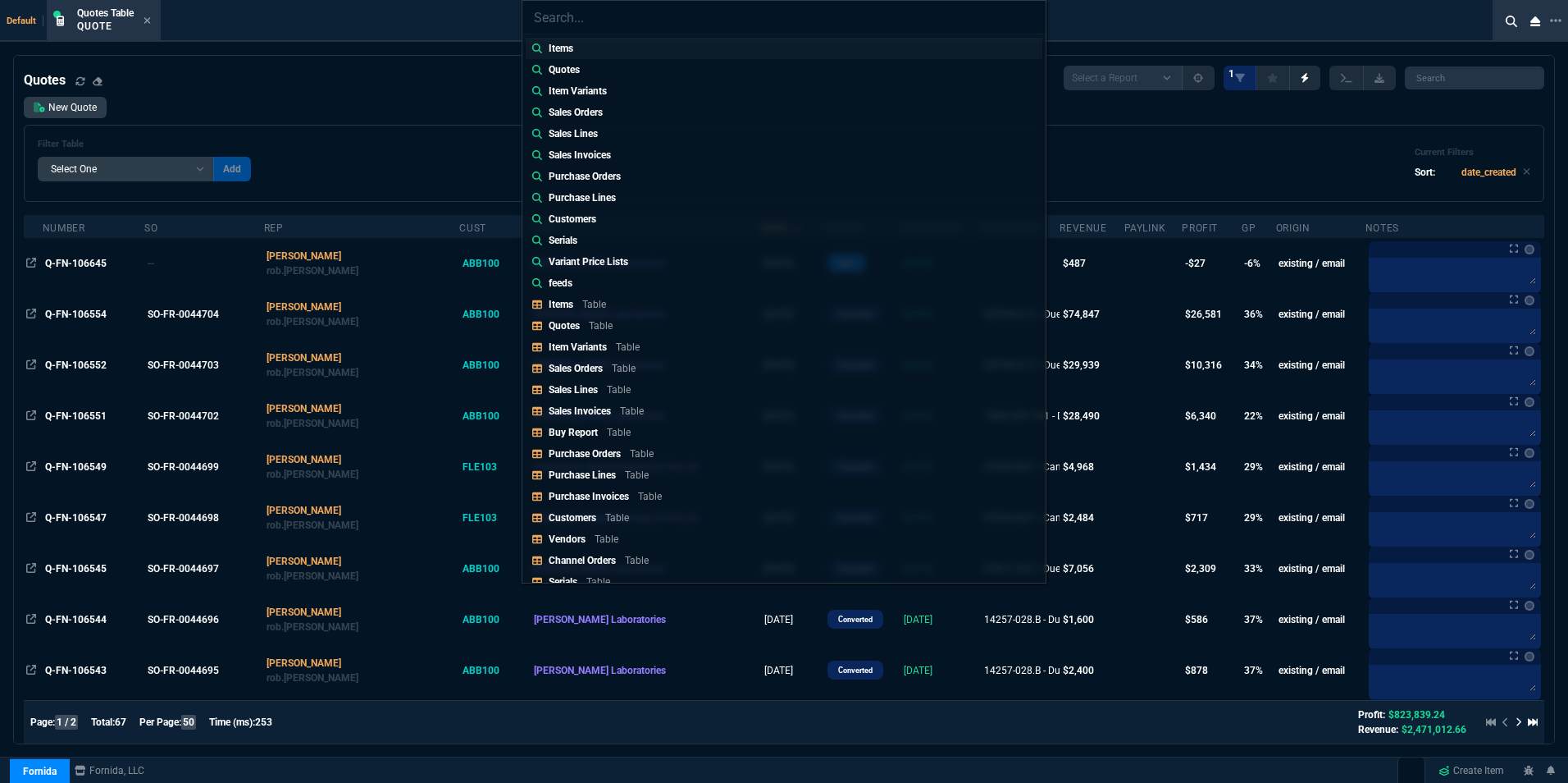
click at [569, 45] on p "Items" at bounding box center [561, 48] width 25 height 15
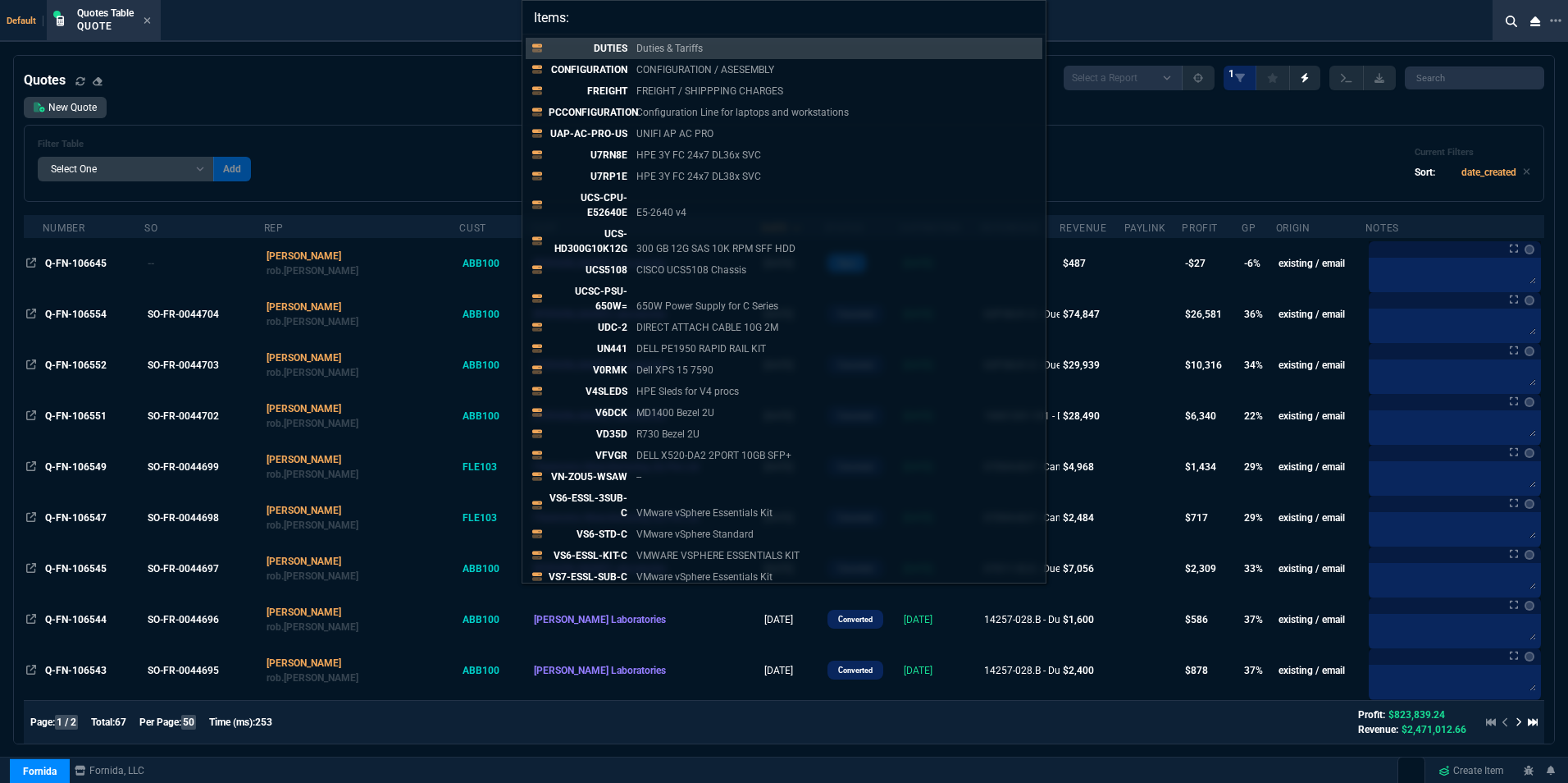
paste input "80000830-102 REV A"
type input "Items: 80000830-102 REV A"
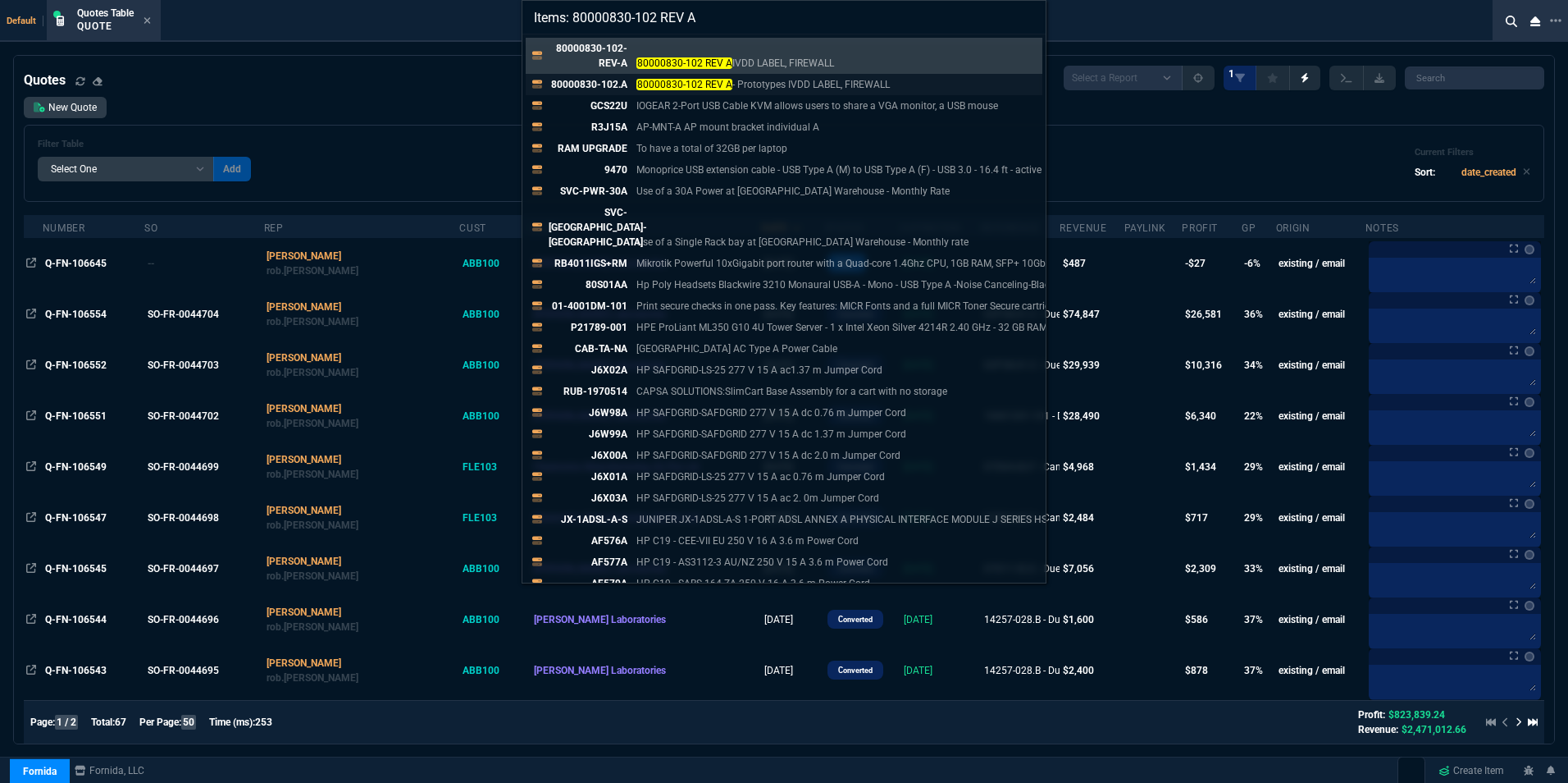
click at [599, 79] on p "80000830-102.A" at bounding box center [587, 84] width 79 height 15
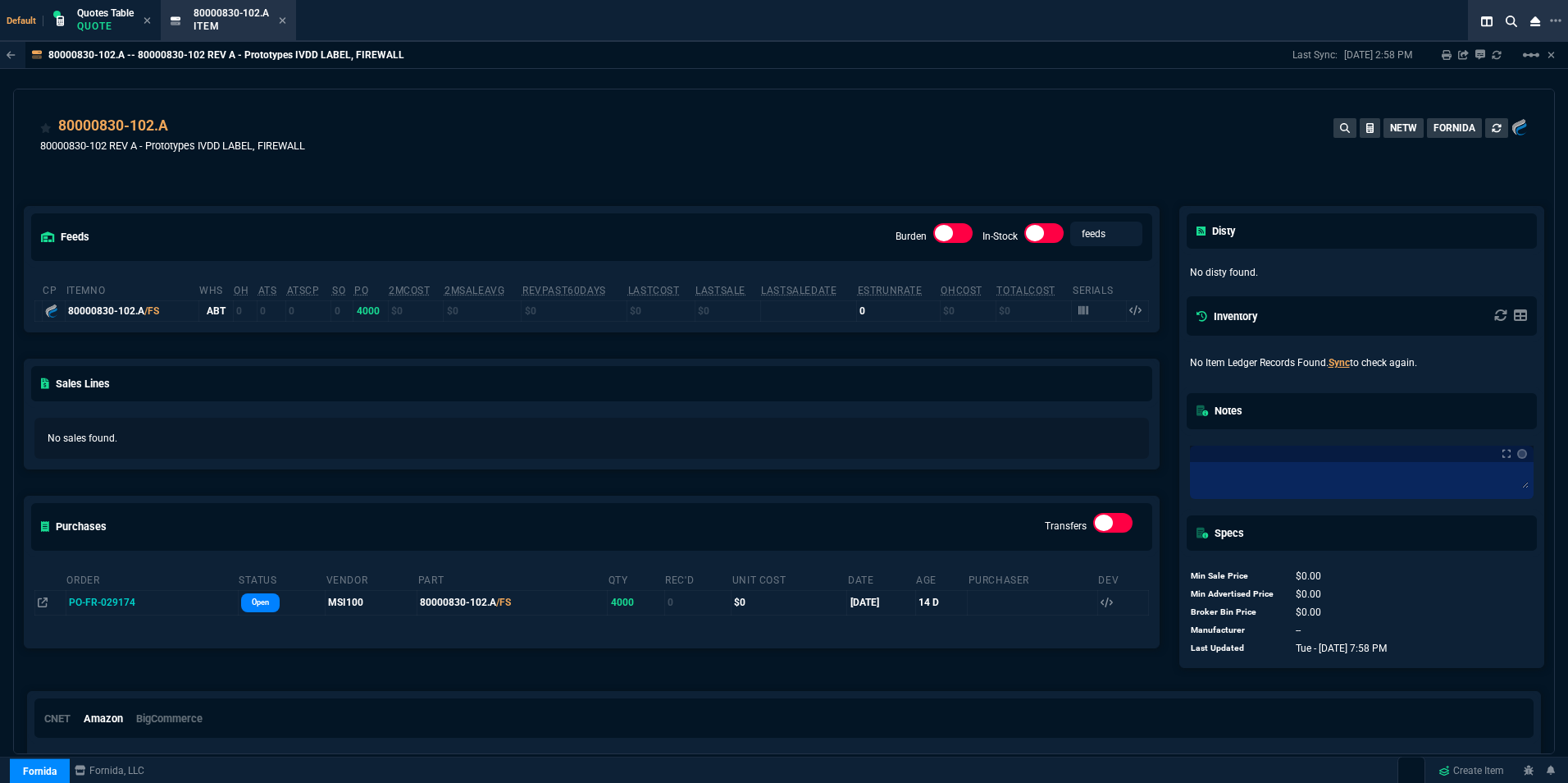
scroll to position [0, 0]
click at [283, 20] on icon at bounding box center [283, 20] width 6 height 6
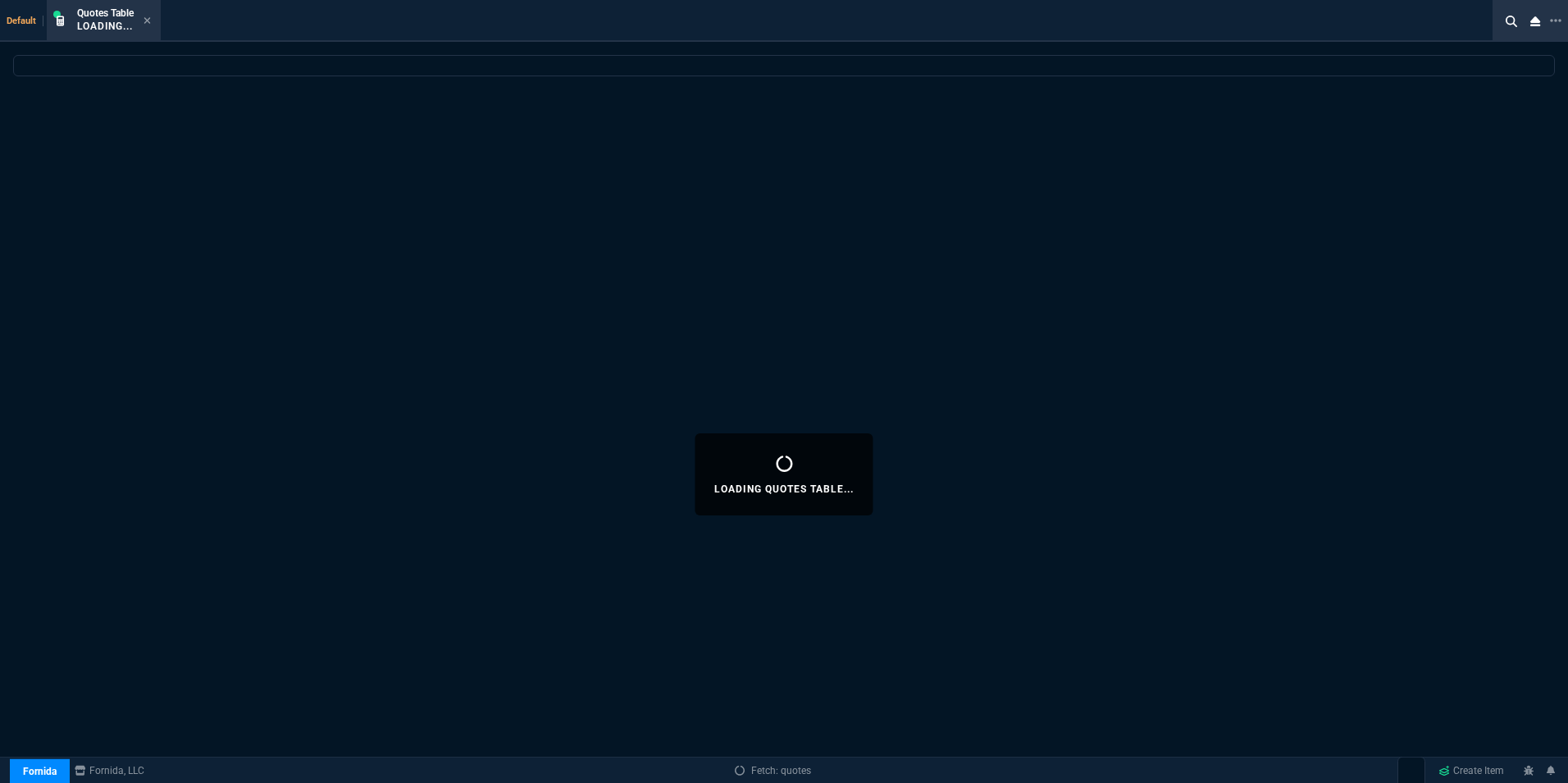
select select
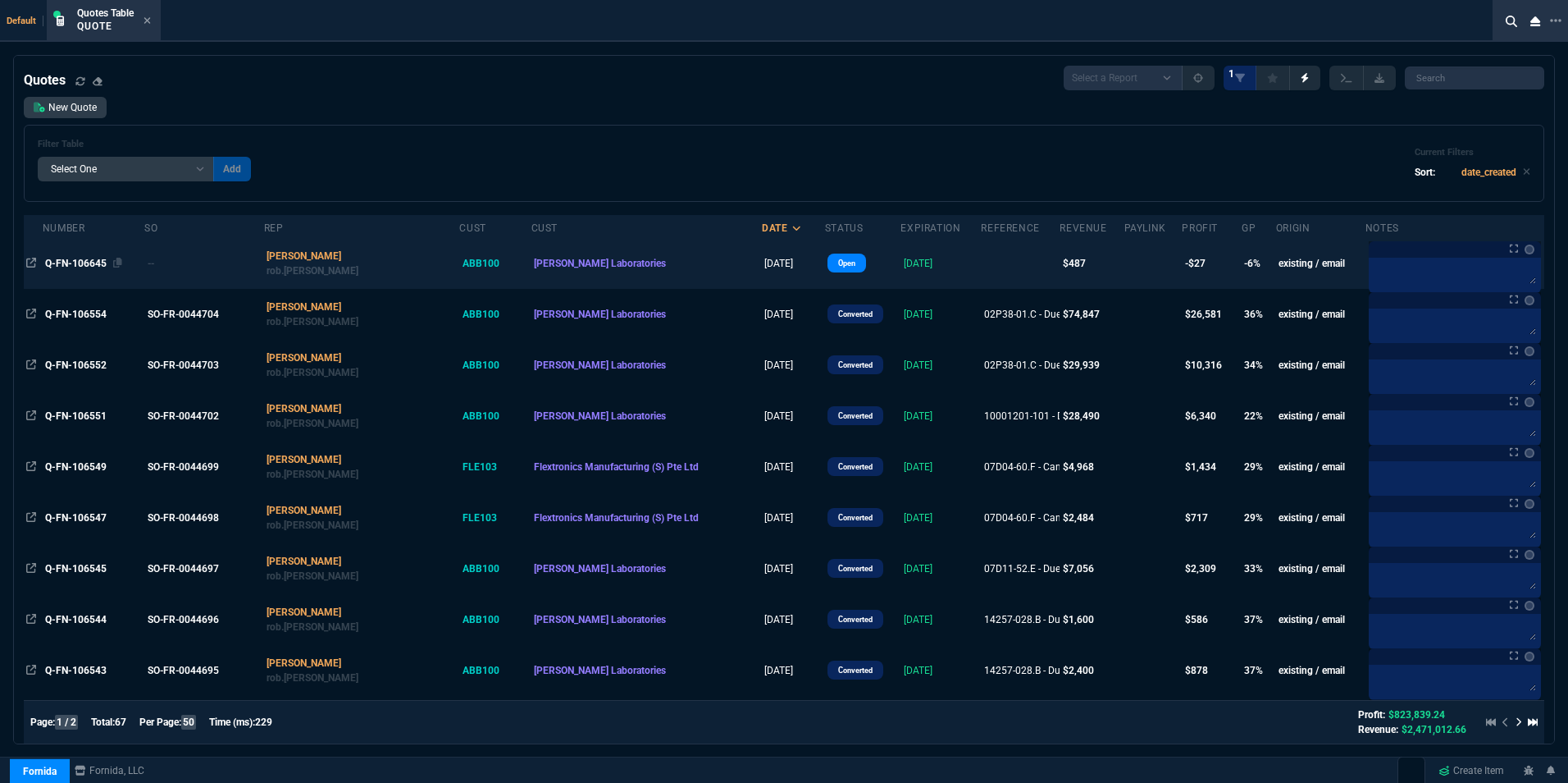
click at [99, 257] on div "Q-FN-106645" at bounding box center [93, 263] width 97 height 15
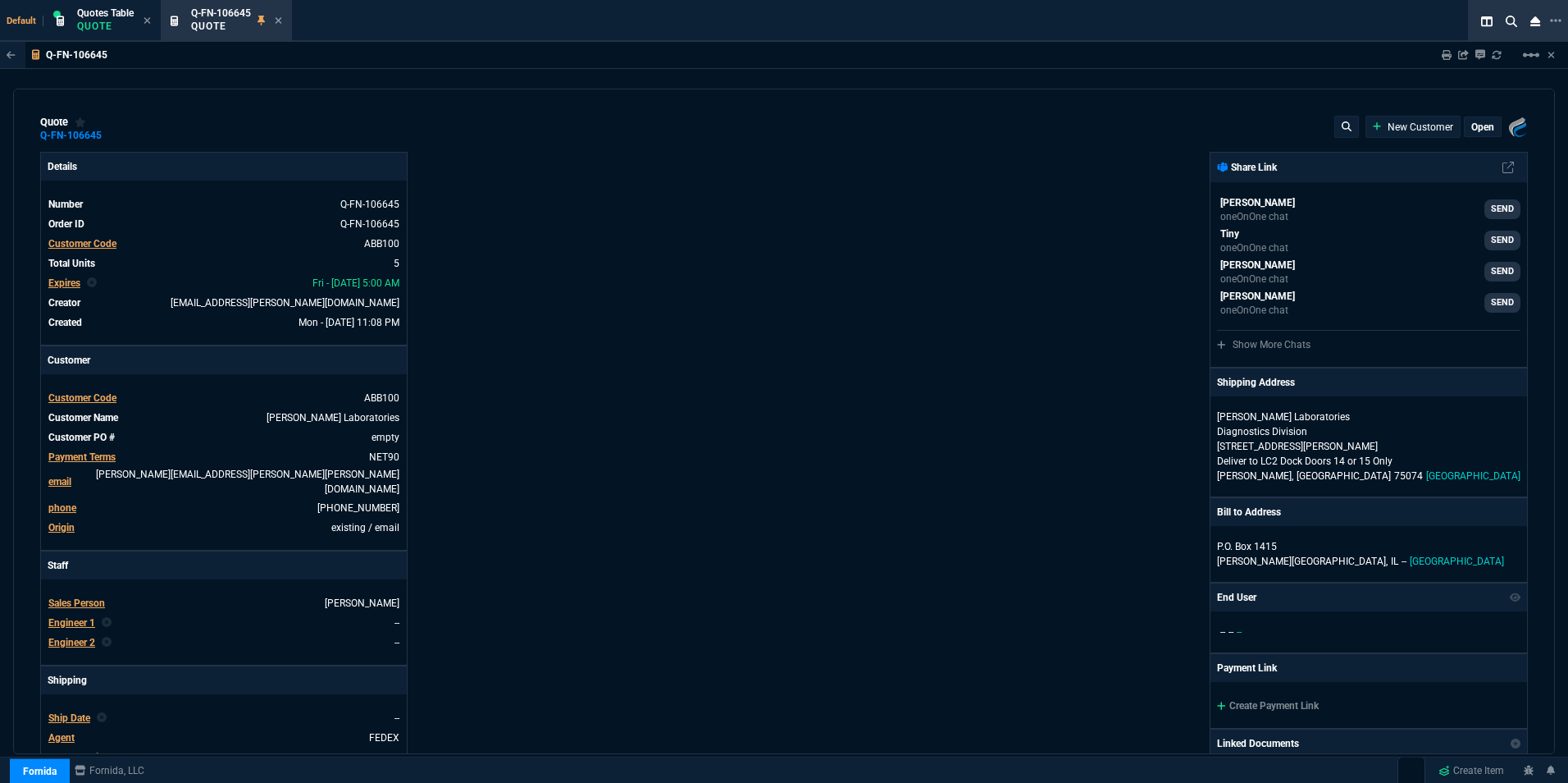
type input "0"
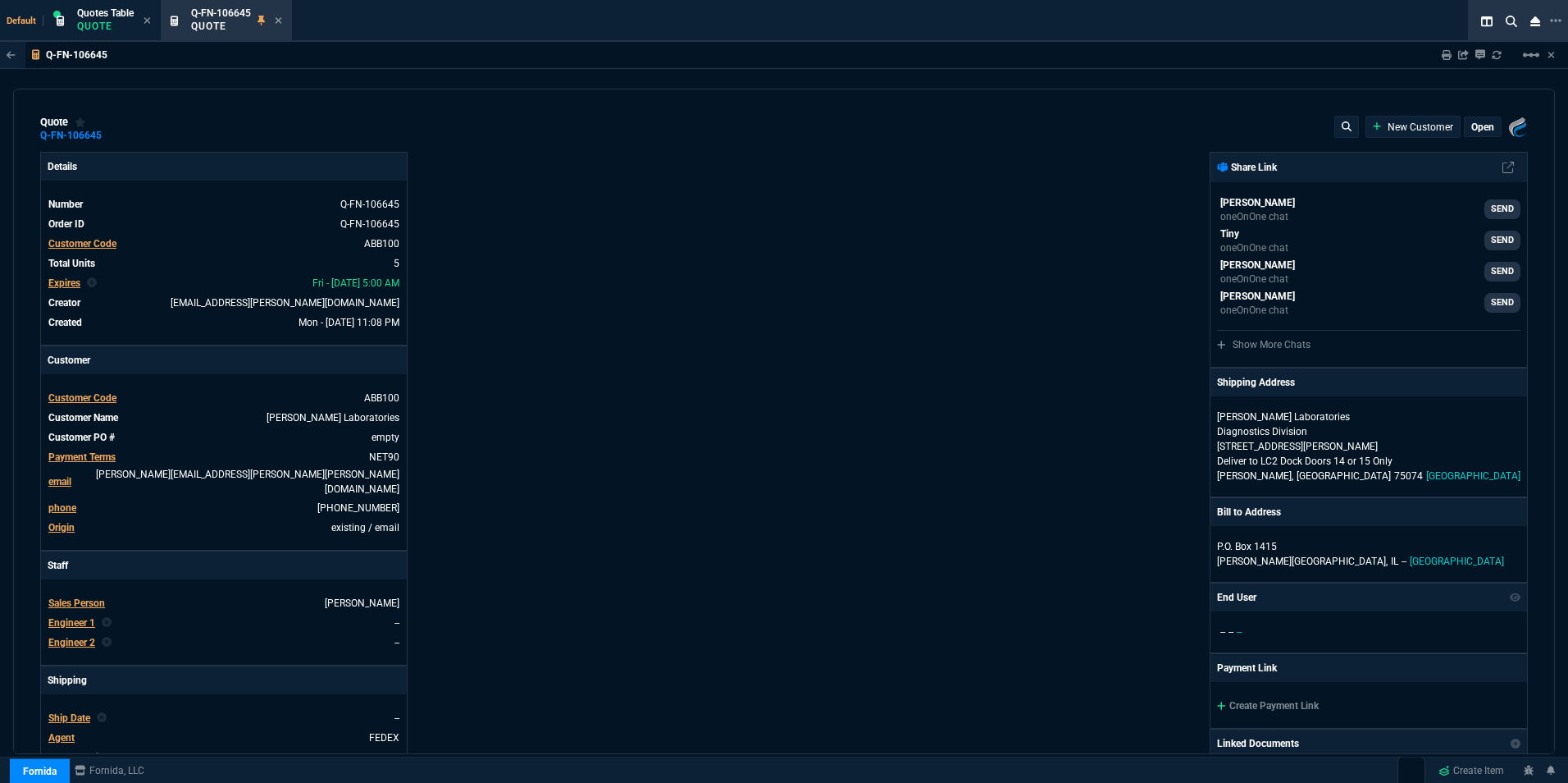
type input "0"
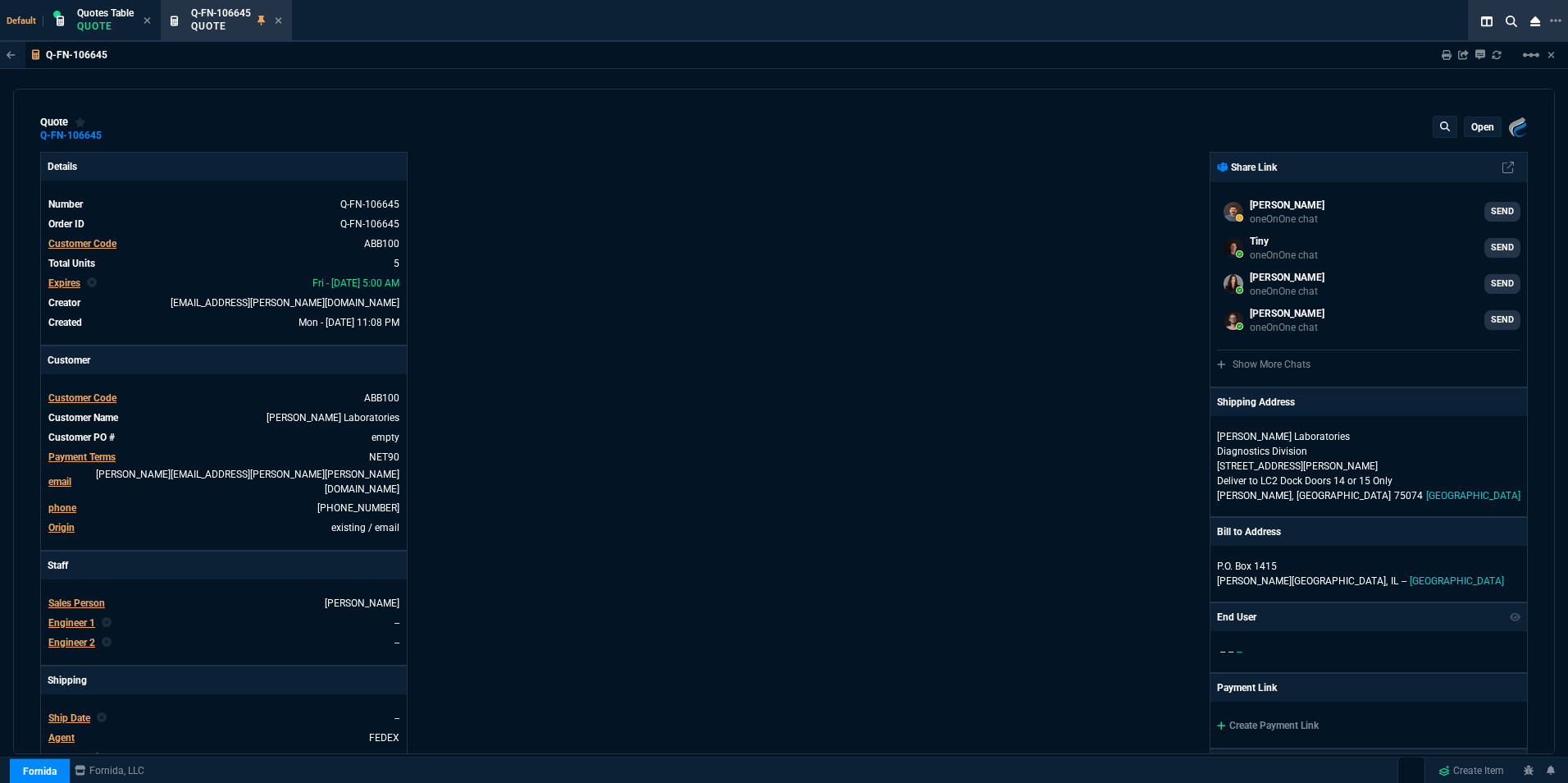
select select "16: [PERSON_NAME]"
click at [283, 16] on icon at bounding box center [278, 20] width 7 height 10
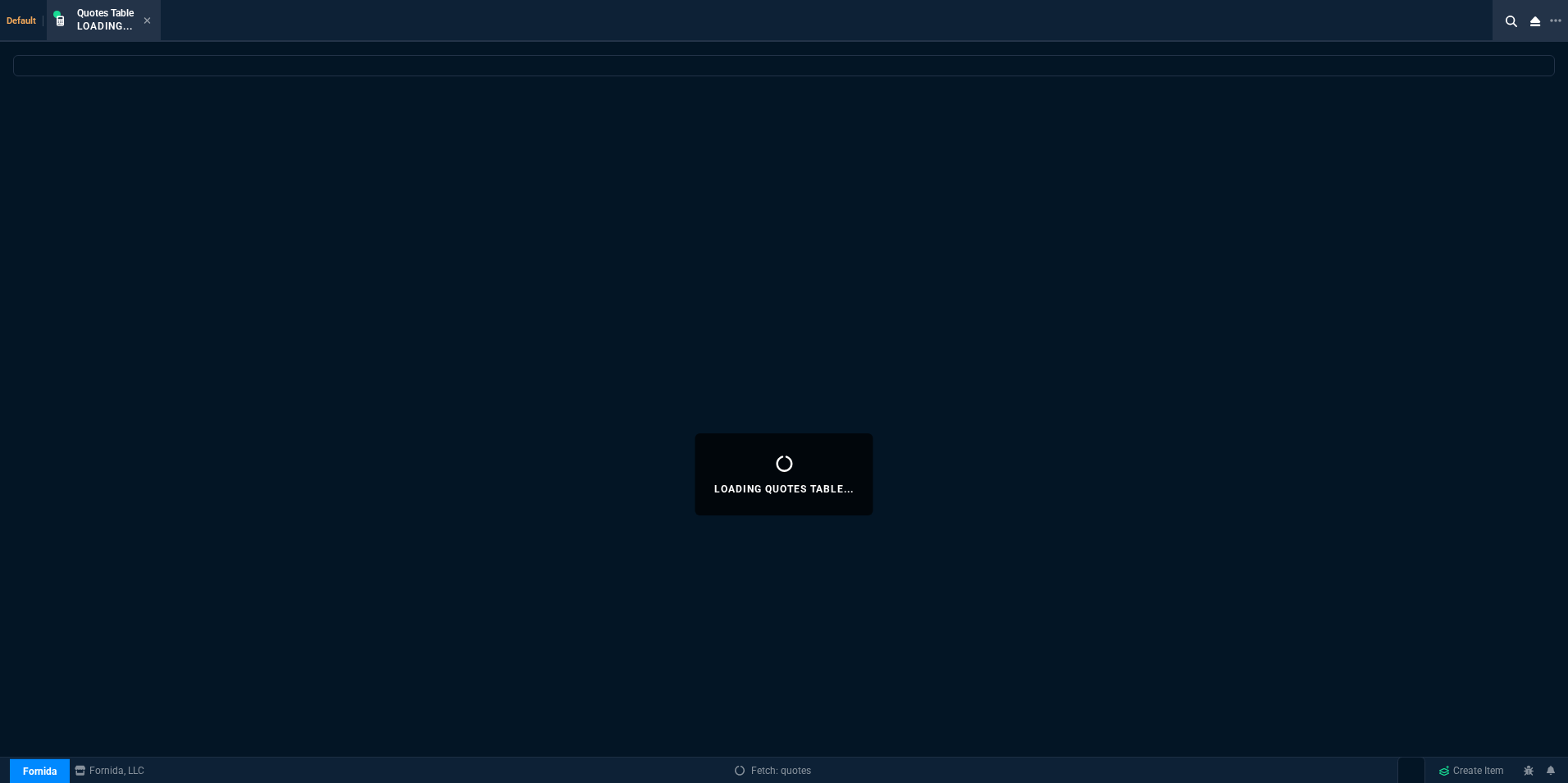
select select
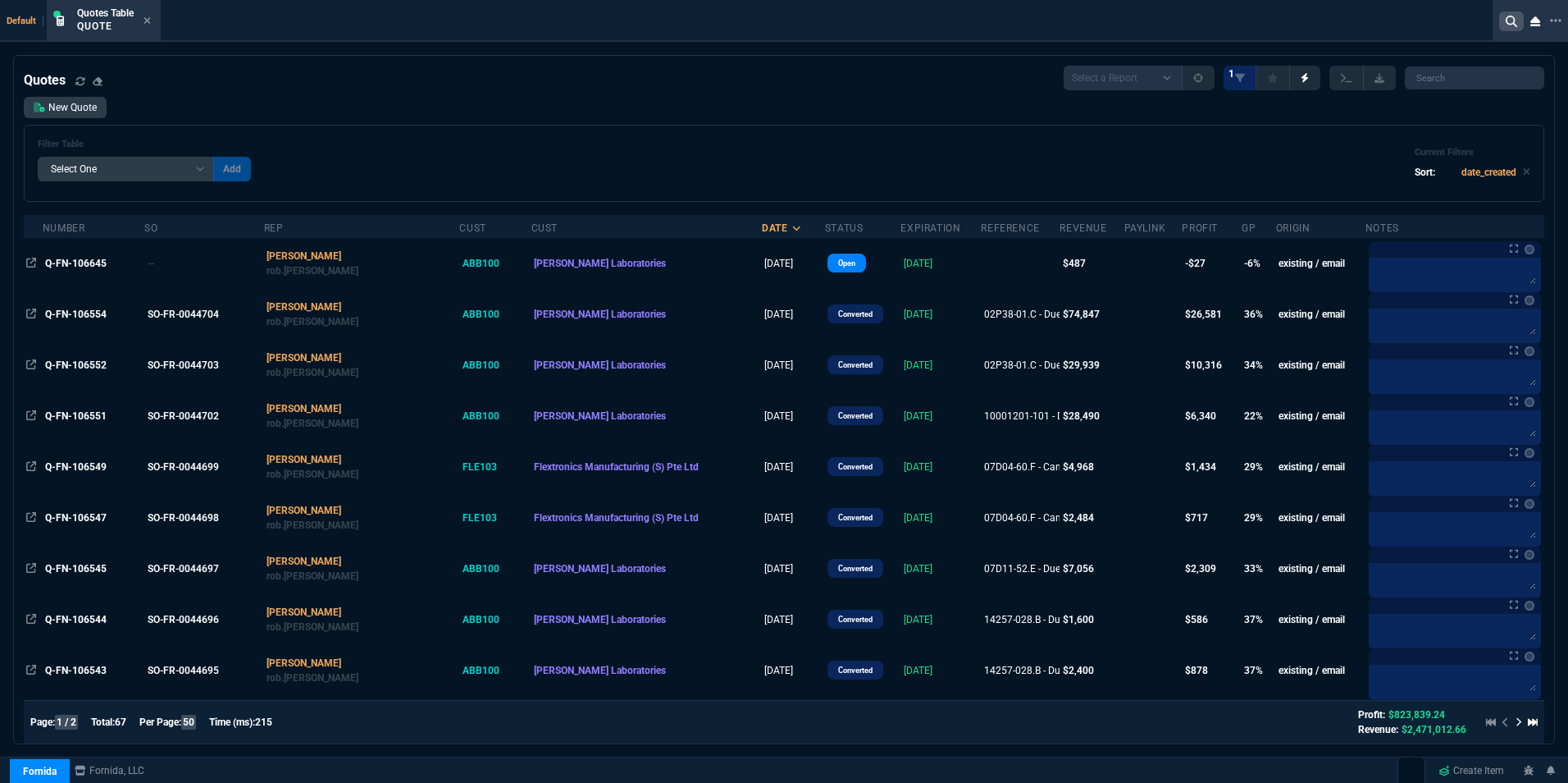
click at [1515, 21] on icon at bounding box center [1511, 21] width 12 height 12
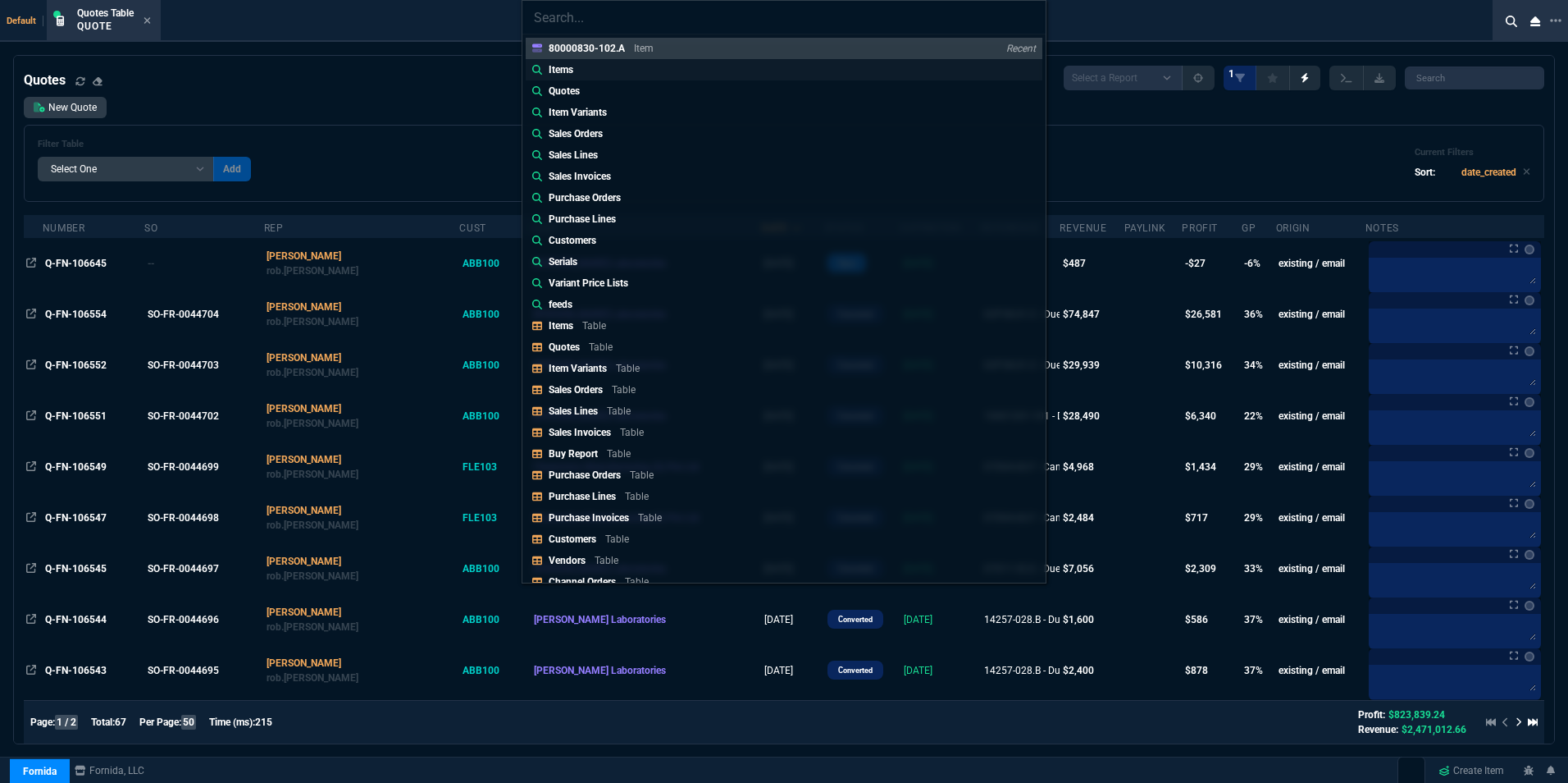
click at [565, 70] on p "Items" at bounding box center [561, 69] width 25 height 15
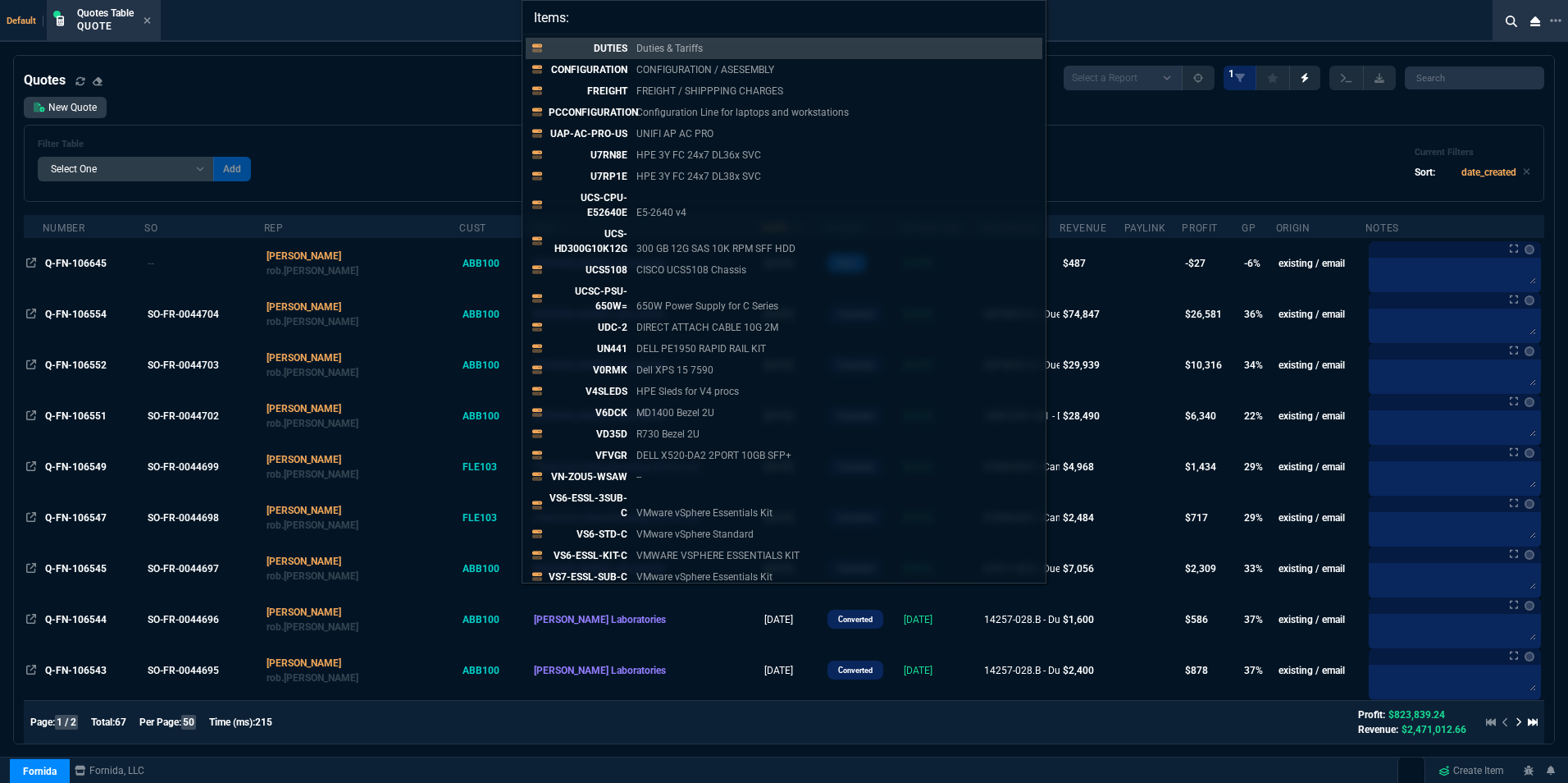
paste input "80000830-102 REV A"
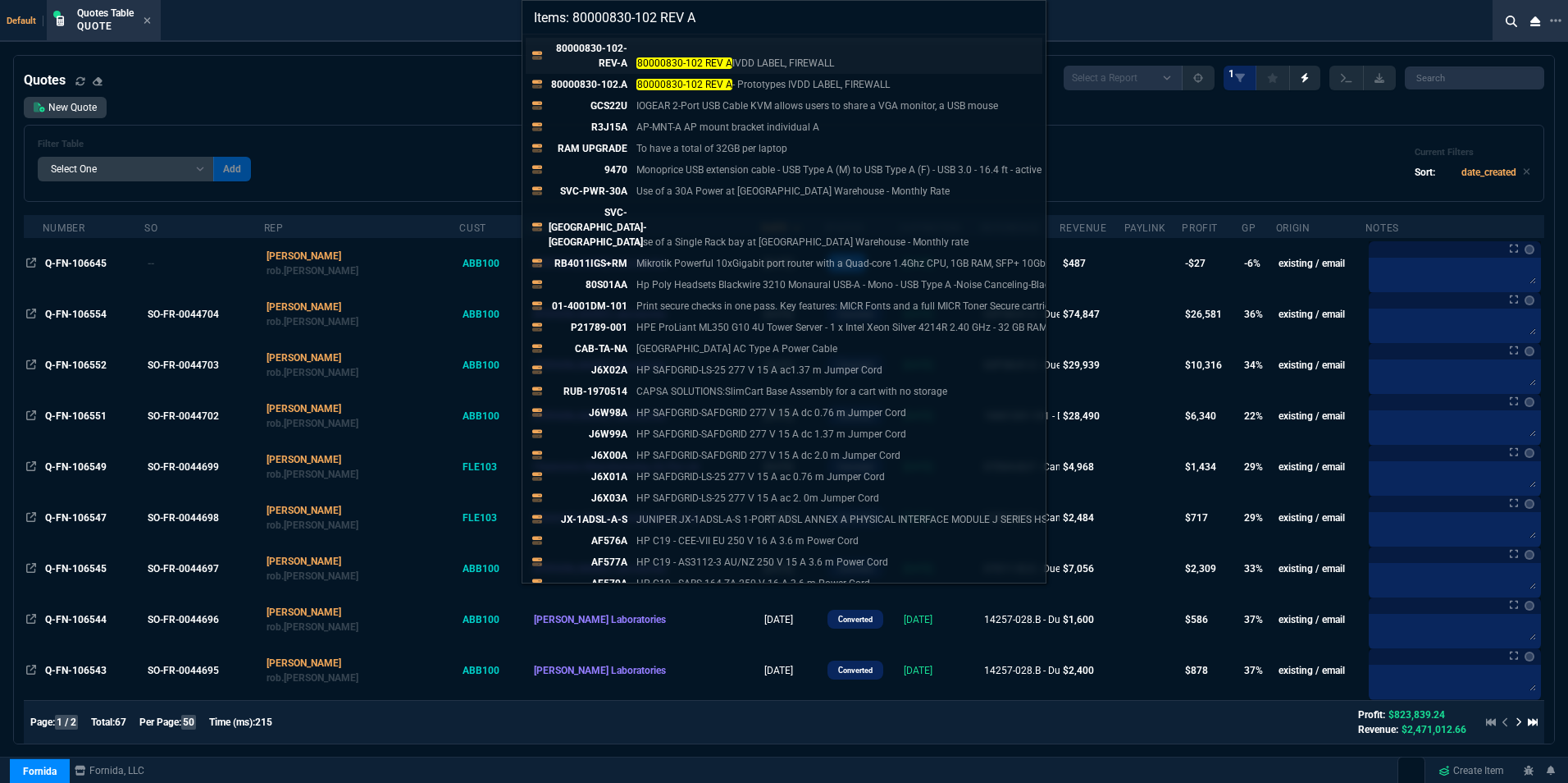
type input "Items: 80000830-102 REV A"
click at [616, 48] on p "80000830-102-REV-A" at bounding box center [587, 55] width 79 height 29
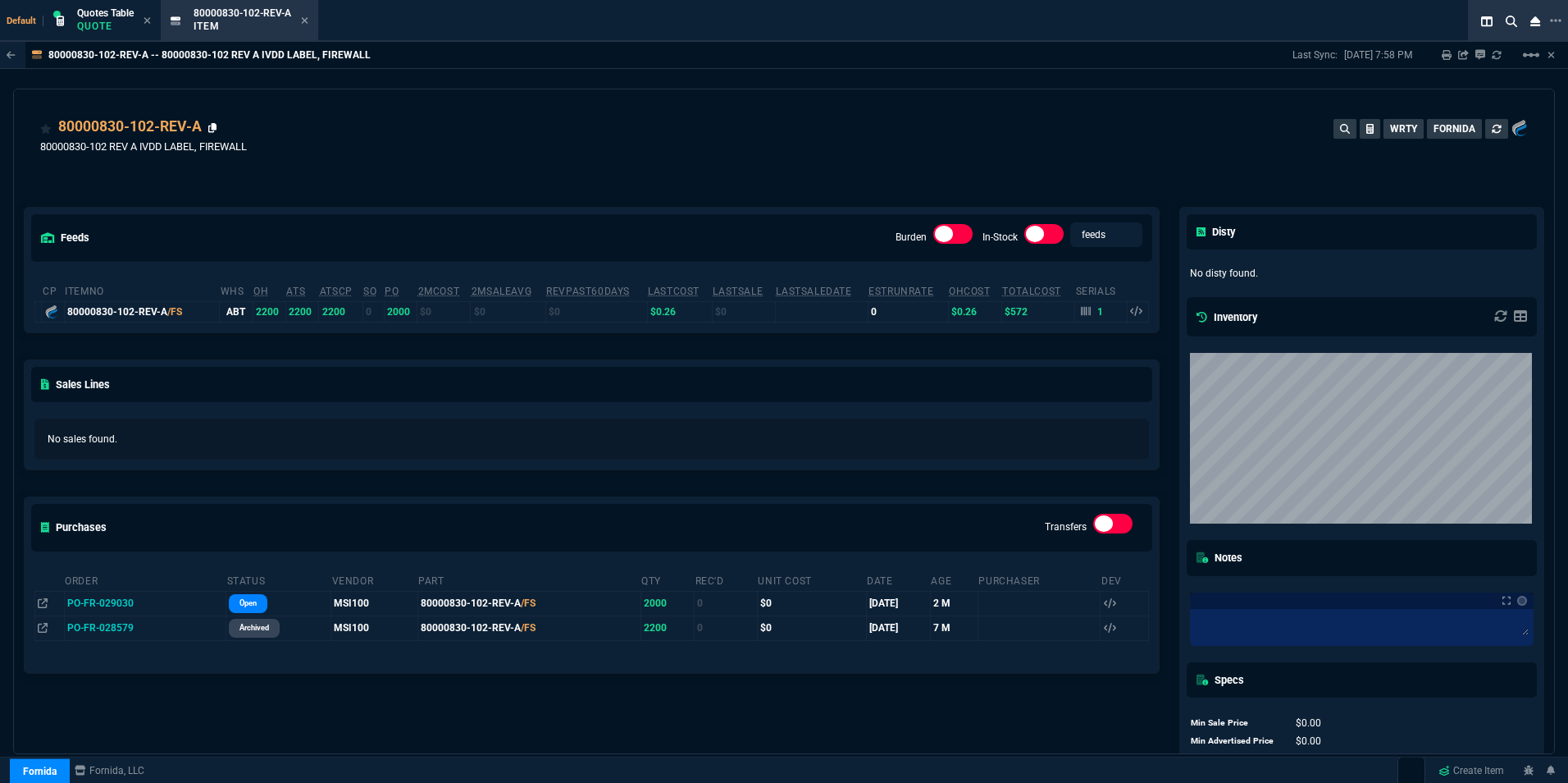
click at [217, 132] on icon at bounding box center [212, 127] width 9 height 10
click at [306, 18] on icon at bounding box center [305, 20] width 7 height 10
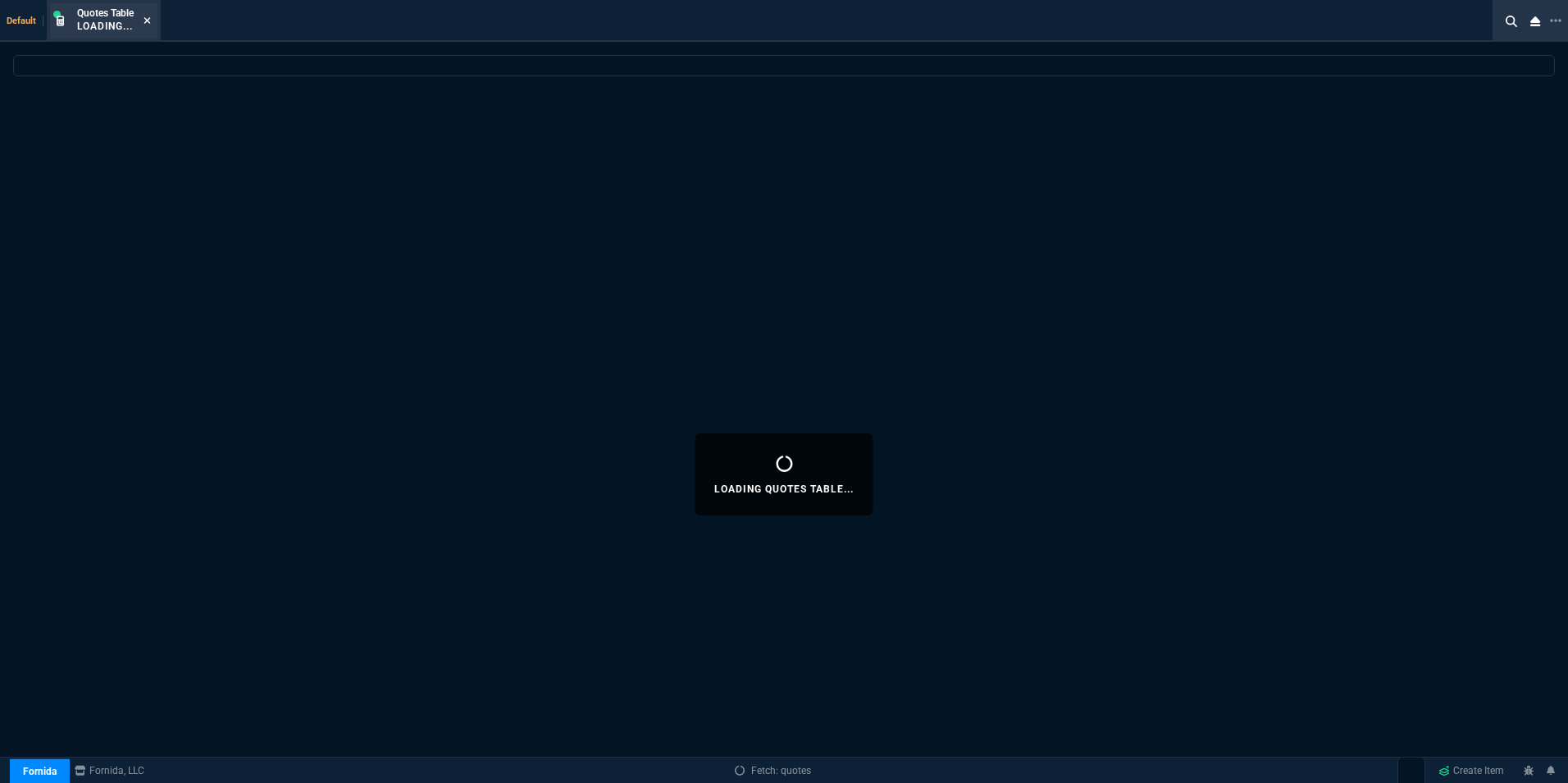
select select
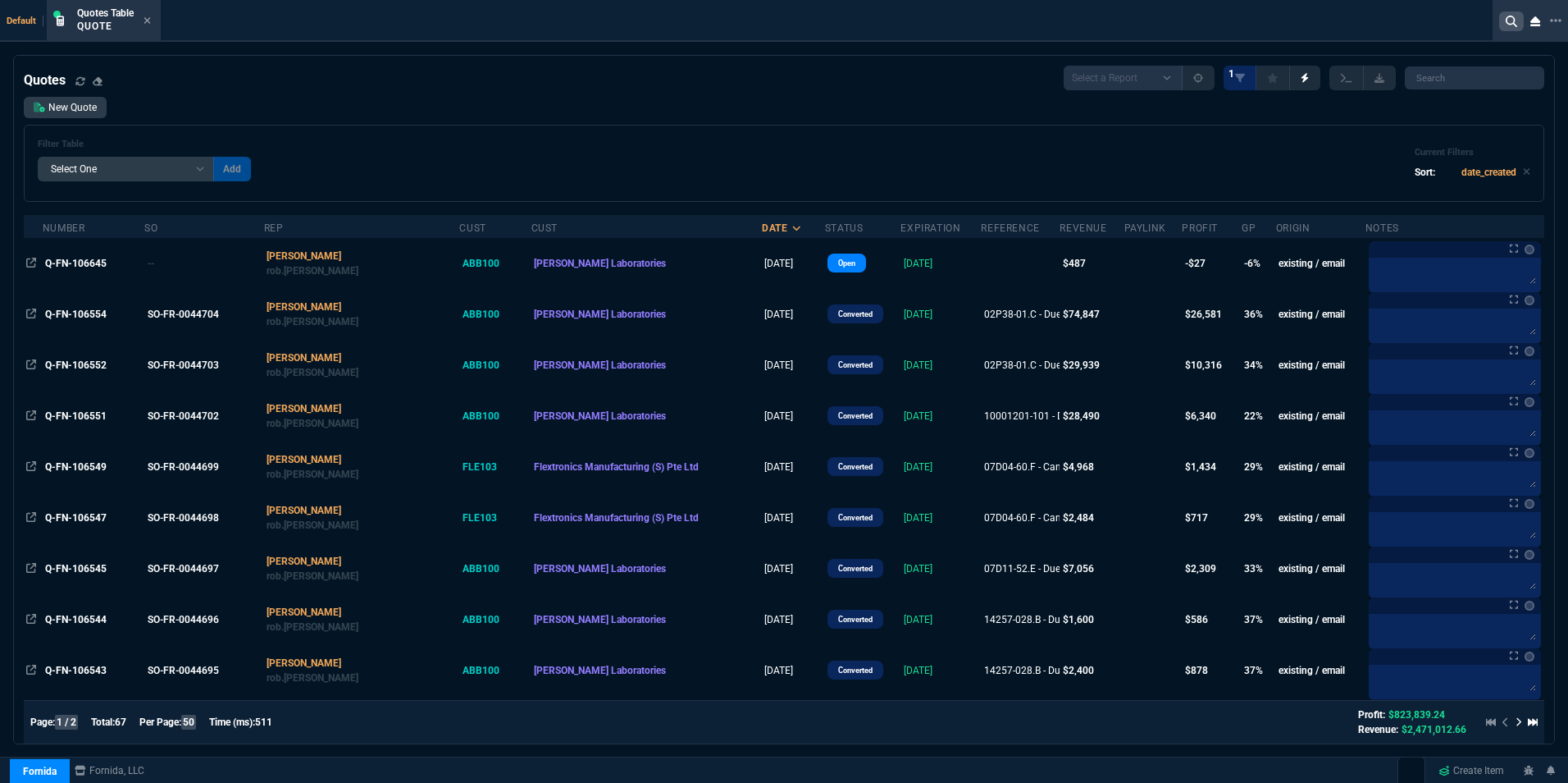
click at [1509, 14] on nx-icon at bounding box center [1511, 21] width 25 height 20
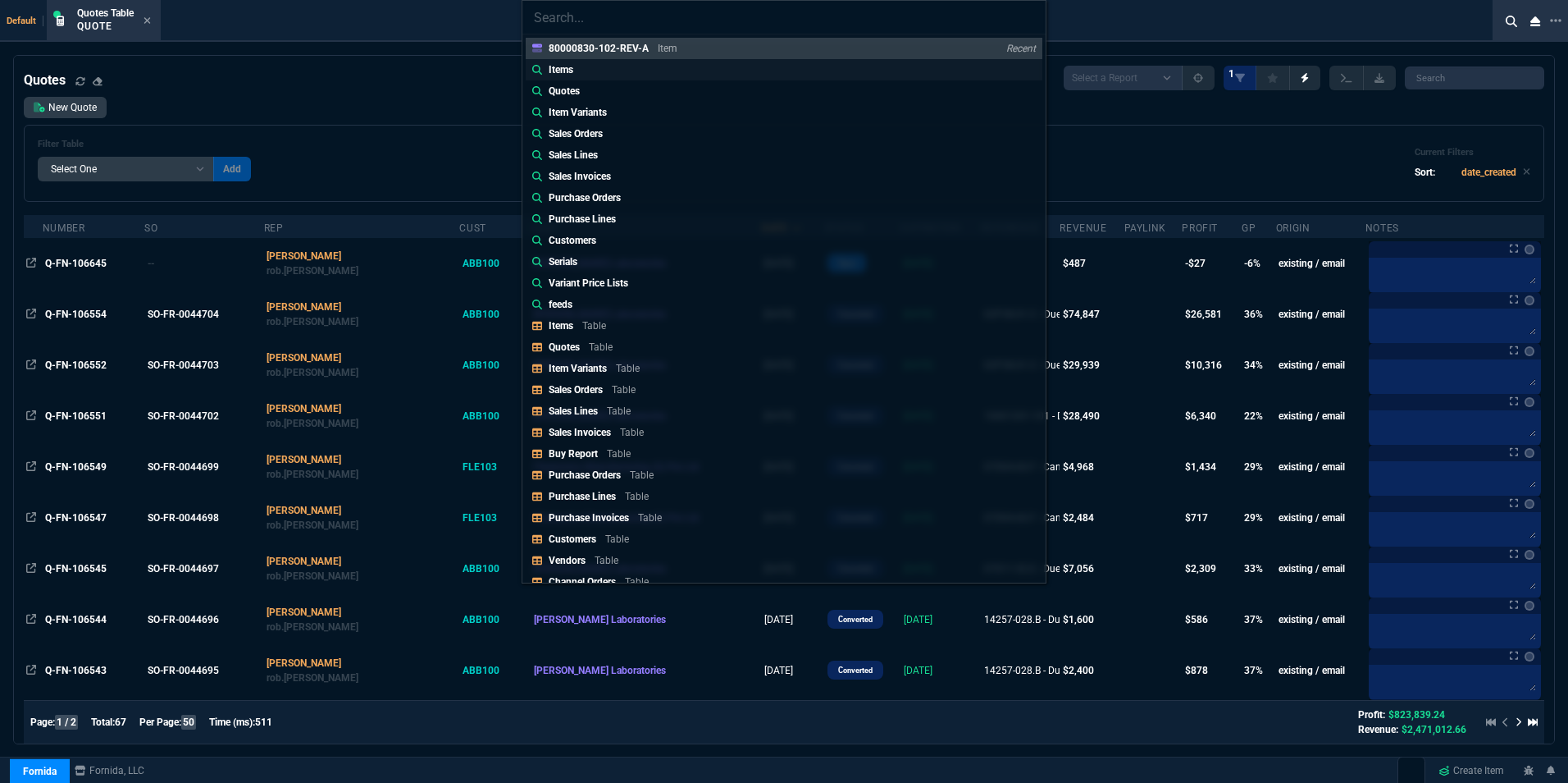
click at [583, 66] on link "Items" at bounding box center [784, 69] width 516 height 21
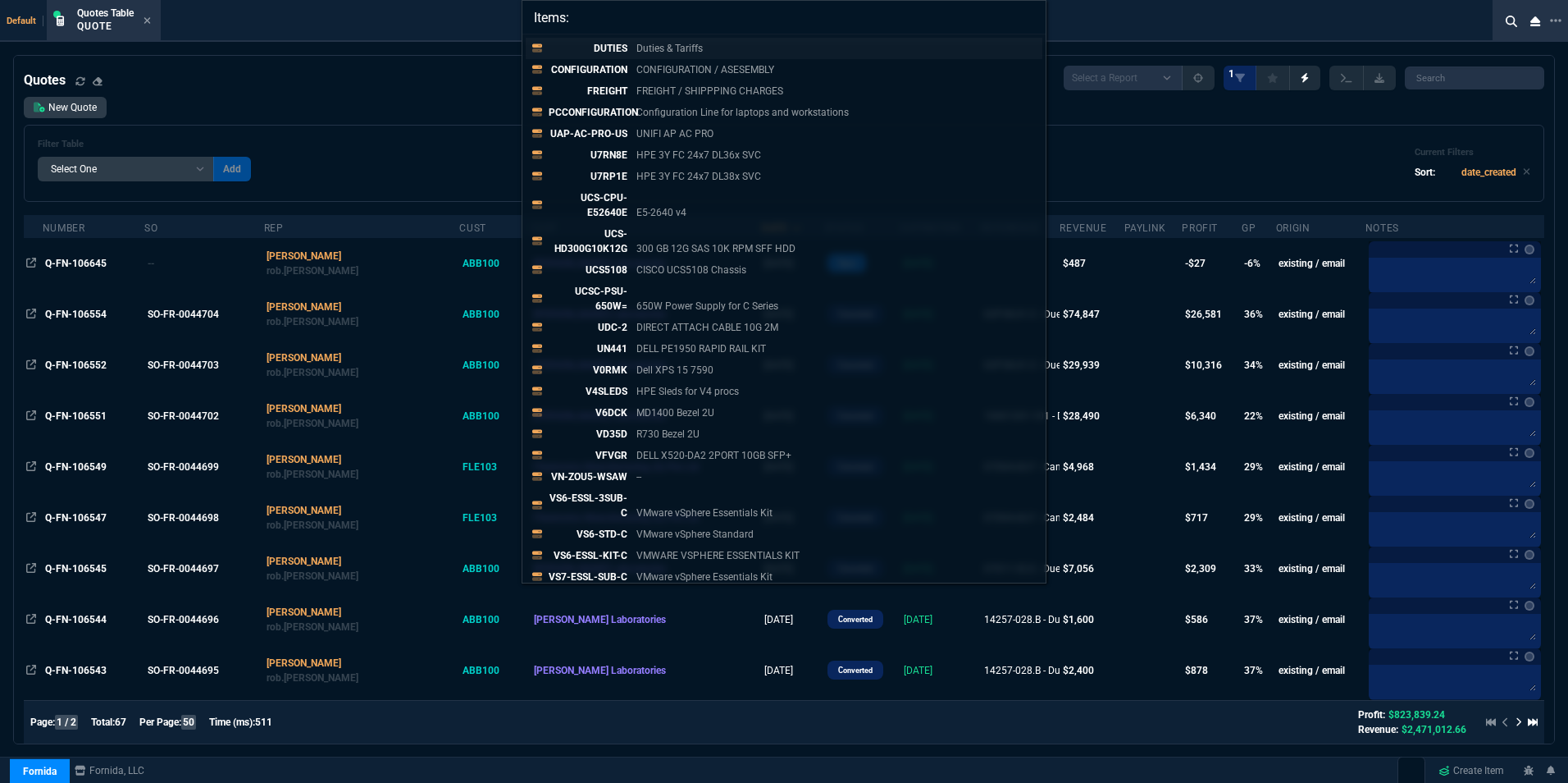
paste input "80000830-102-REV-A"
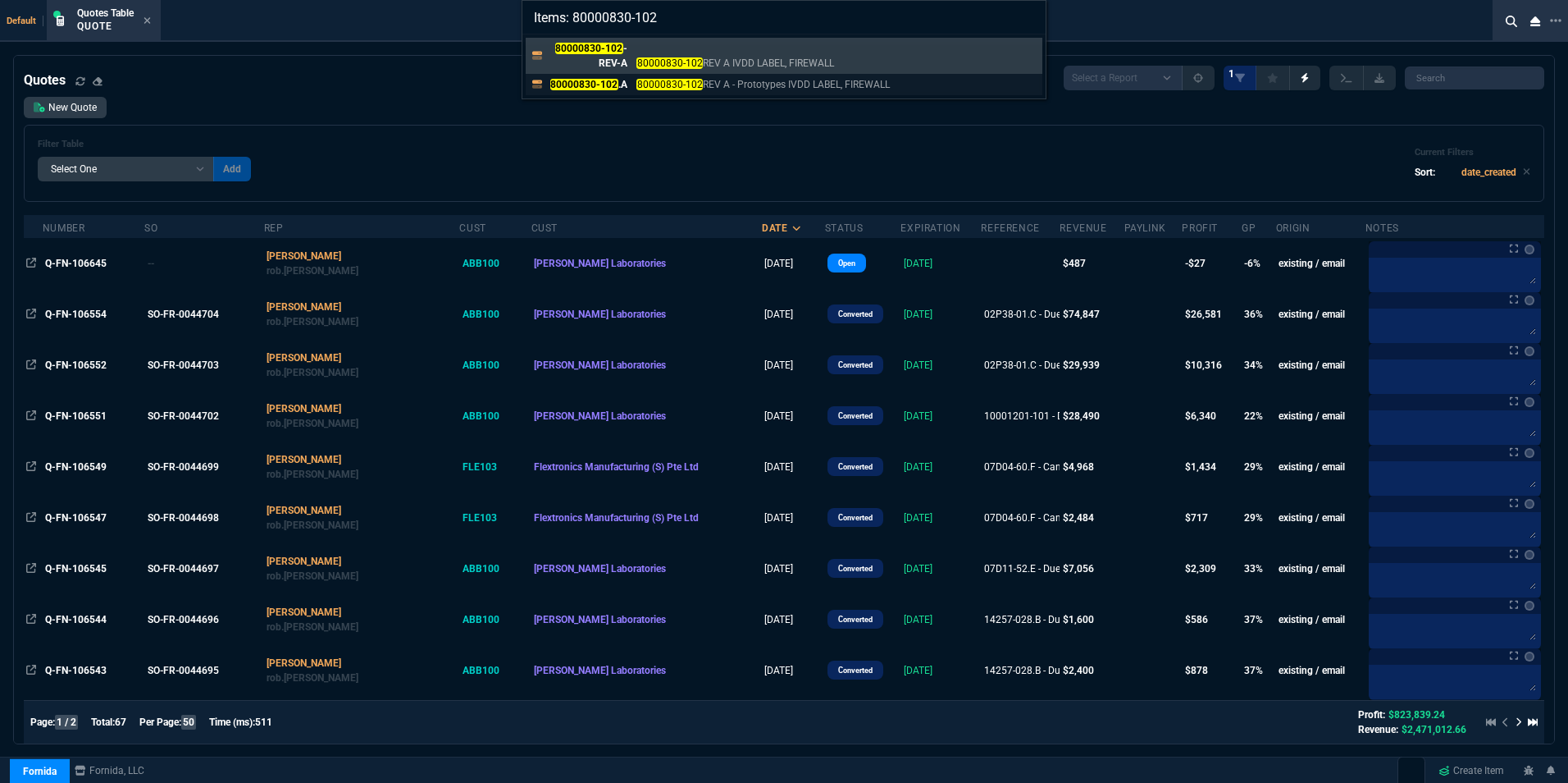
type input "Items: 80000830-102"
click at [614, 80] on mark "80000830-102" at bounding box center [584, 84] width 68 height 12
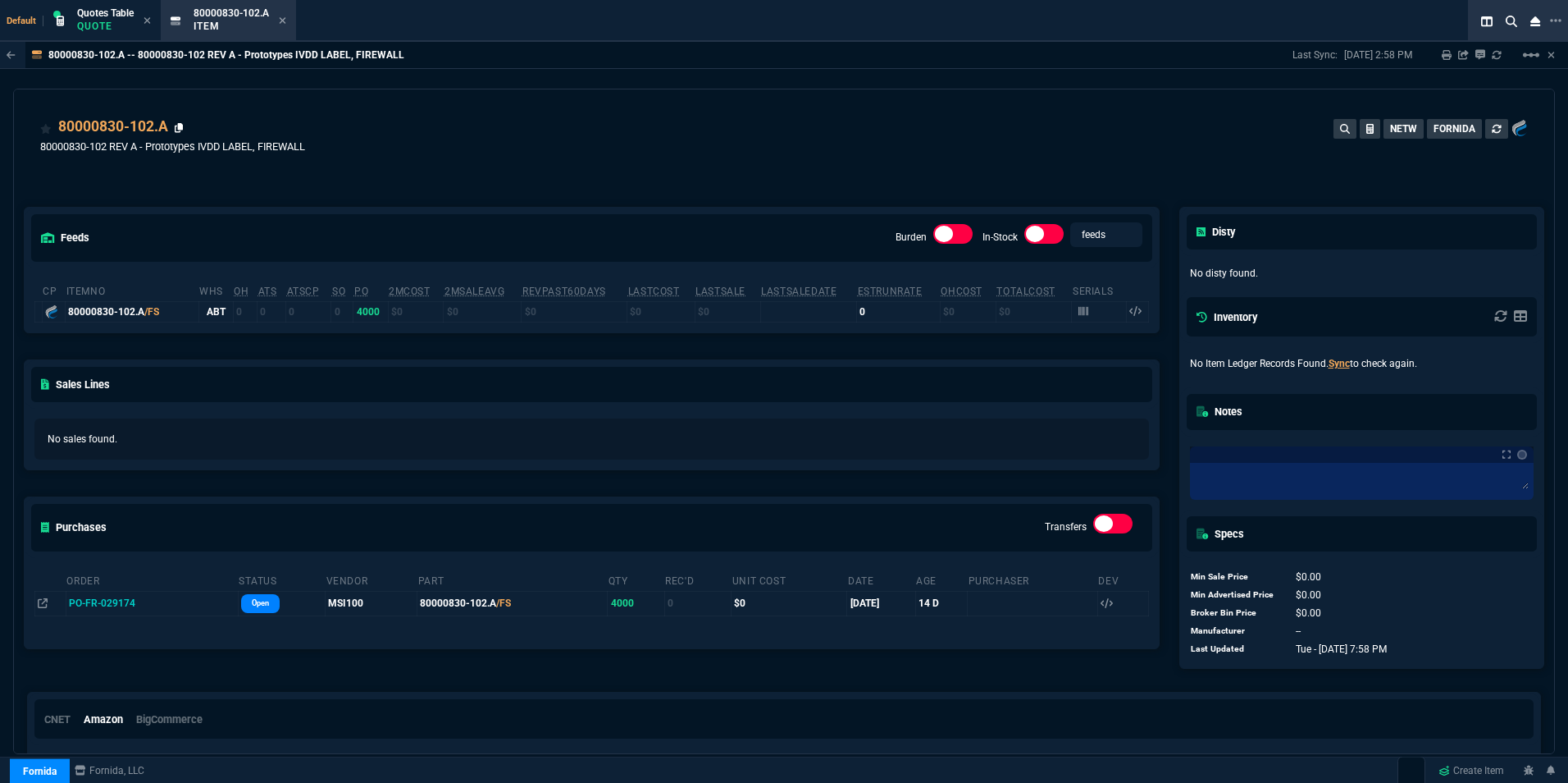
click at [176, 123] on link at bounding box center [179, 128] width 9 height 13
click at [181, 127] on icon at bounding box center [179, 127] width 9 height 10
click at [148, 606] on icon at bounding box center [147, 603] width 9 height 10
